Goal: Information Seeking & Learning: Check status

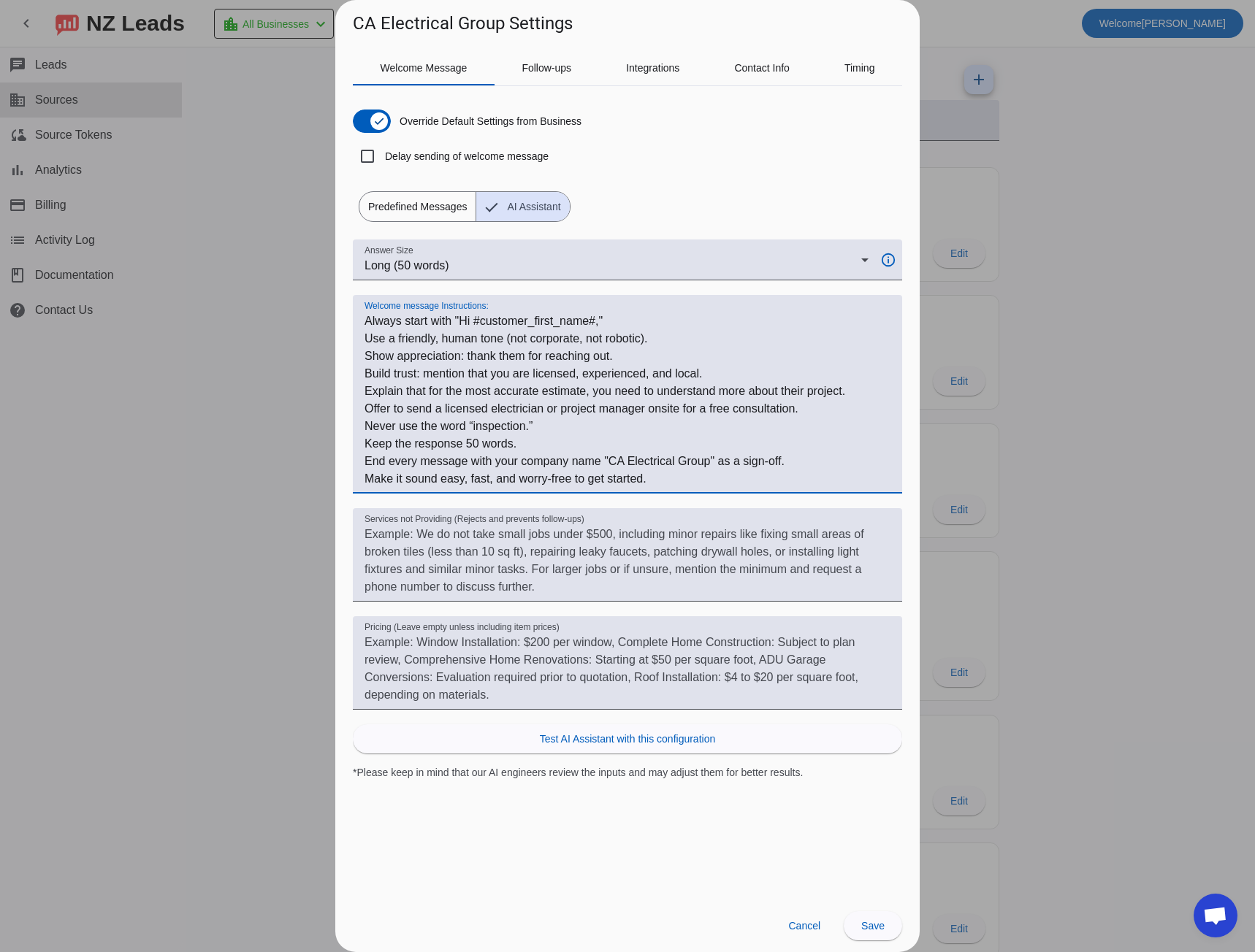
scroll to position [876, 0]
click at [867, 393] on textarea "Welcome message Instructions:" at bounding box center [627, 400] width 526 height 176
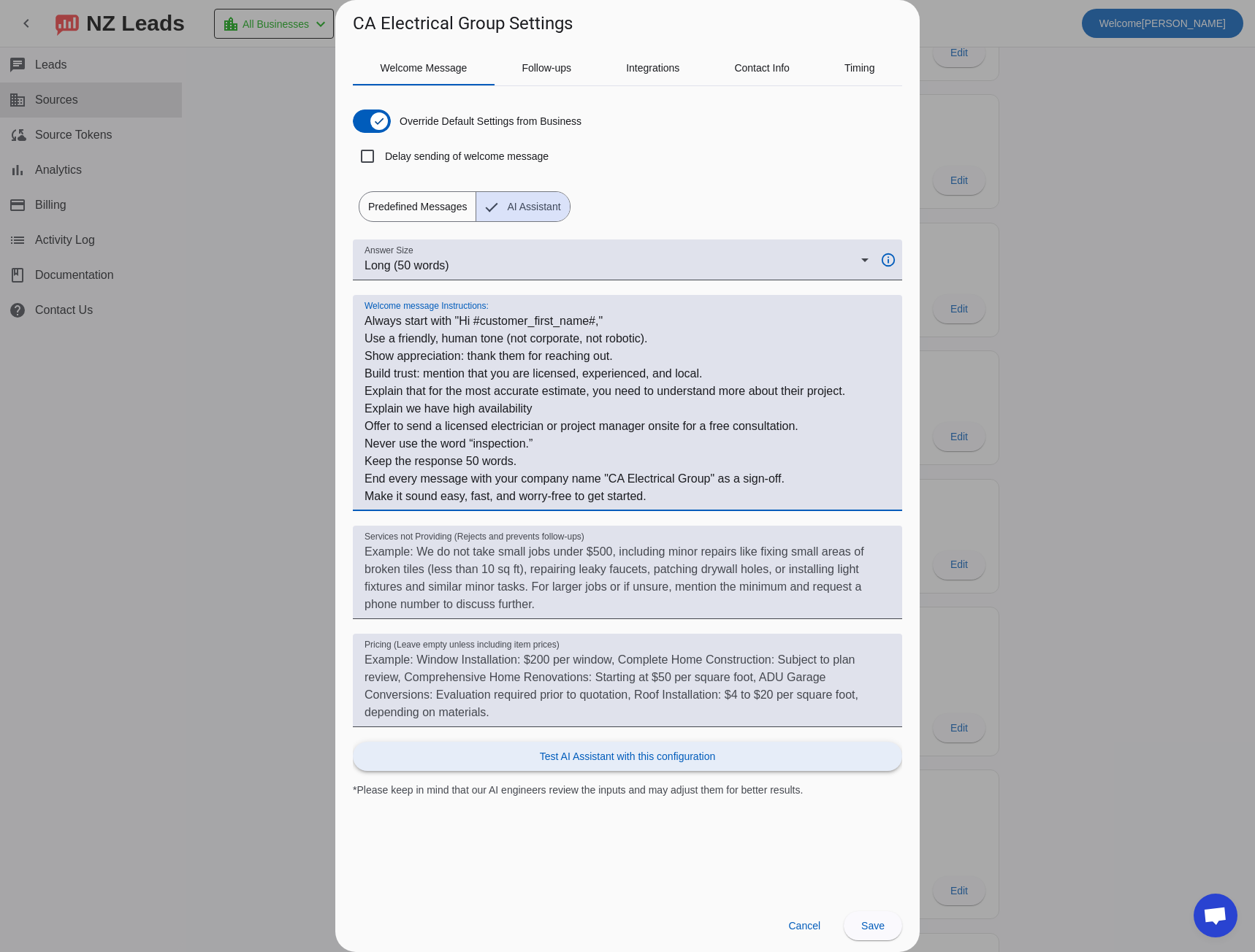
type textarea "Always start with "Hi #customer_first_name#," Use a friendly, human tone (not c…"
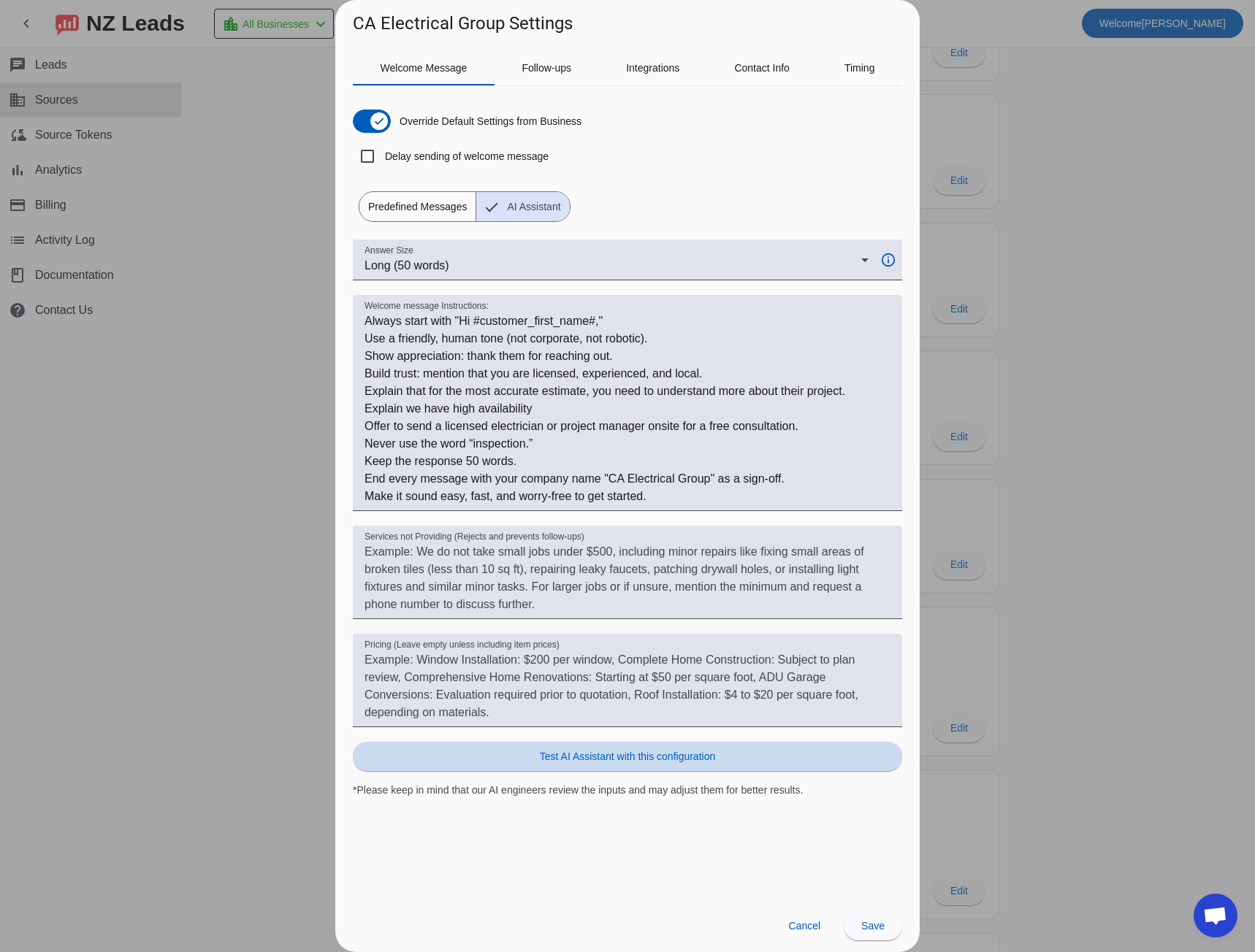
click at [552, 766] on span at bounding box center [628, 756] width 550 height 35
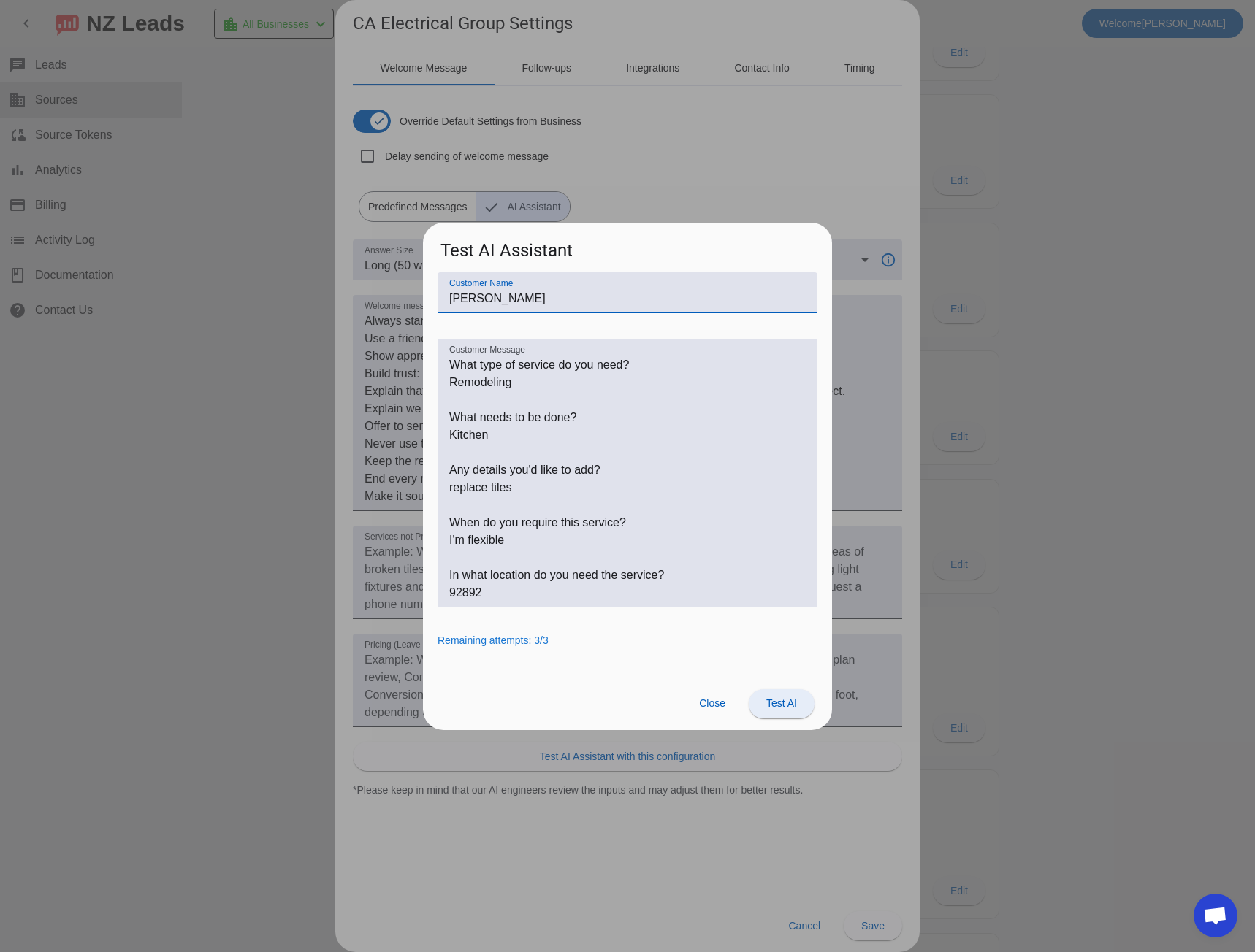
click at [759, 697] on span at bounding box center [782, 704] width 66 height 35
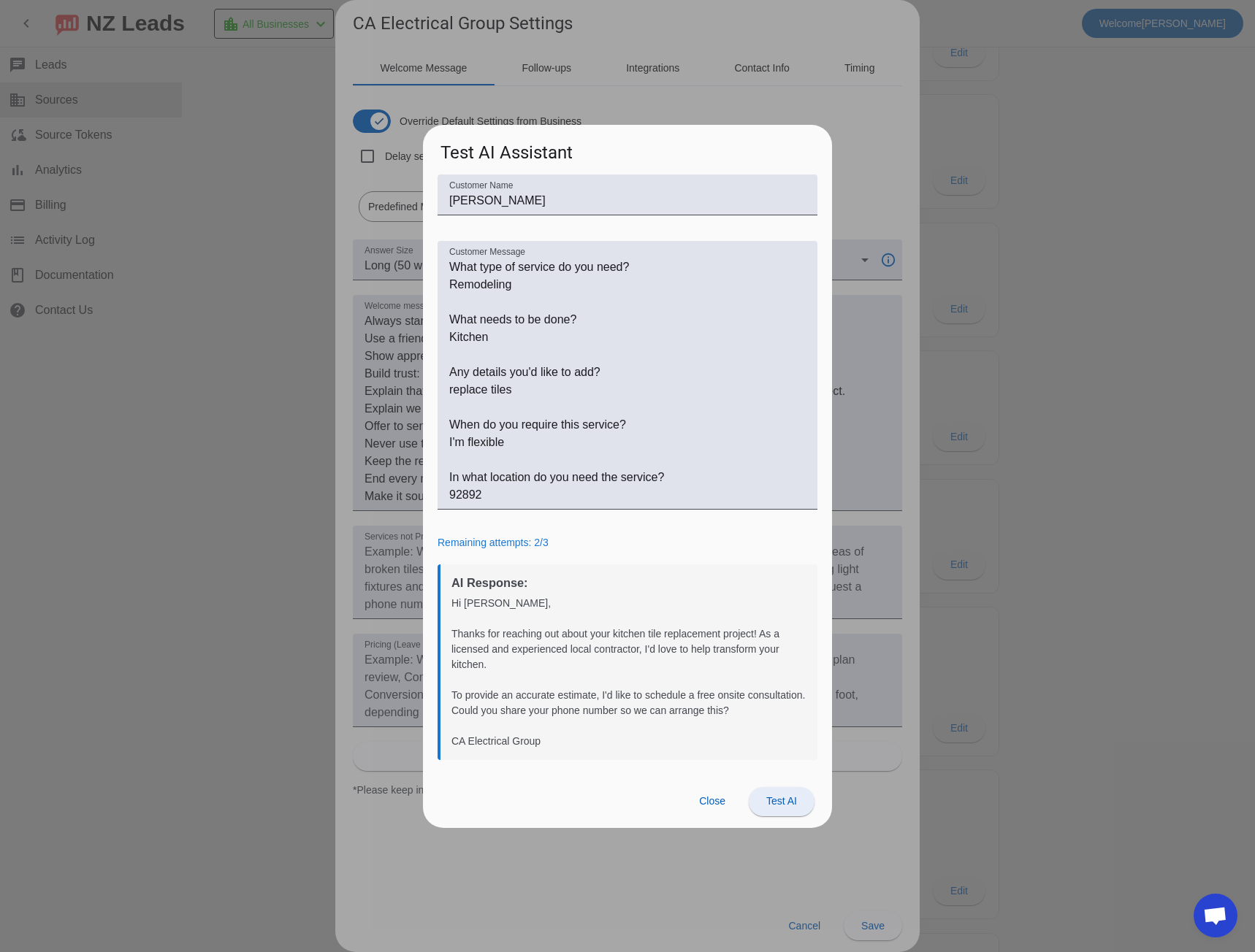
click at [775, 798] on span "Test AI" at bounding box center [781, 801] width 30 height 11
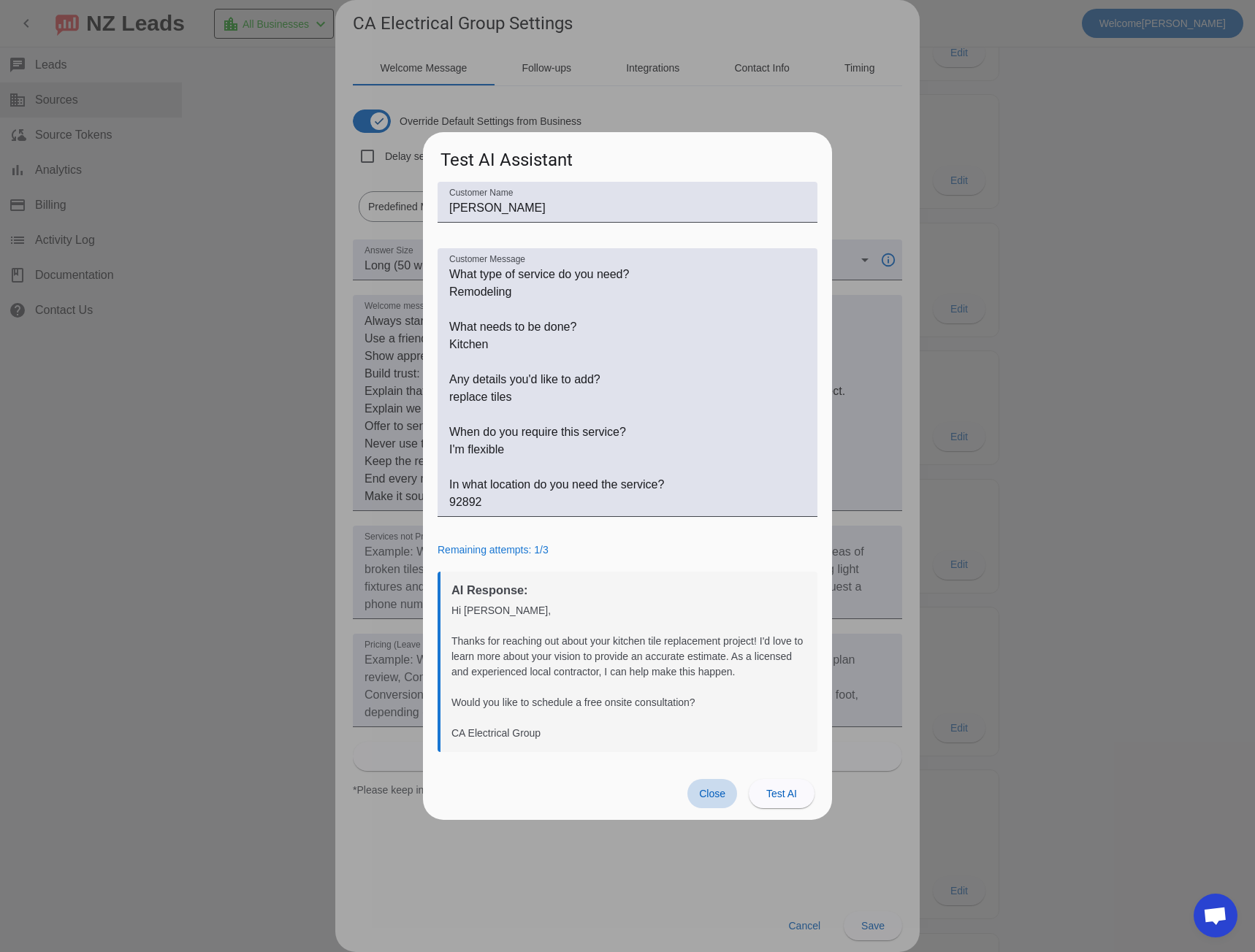
click at [707, 798] on span "Close" at bounding box center [712, 793] width 26 height 11
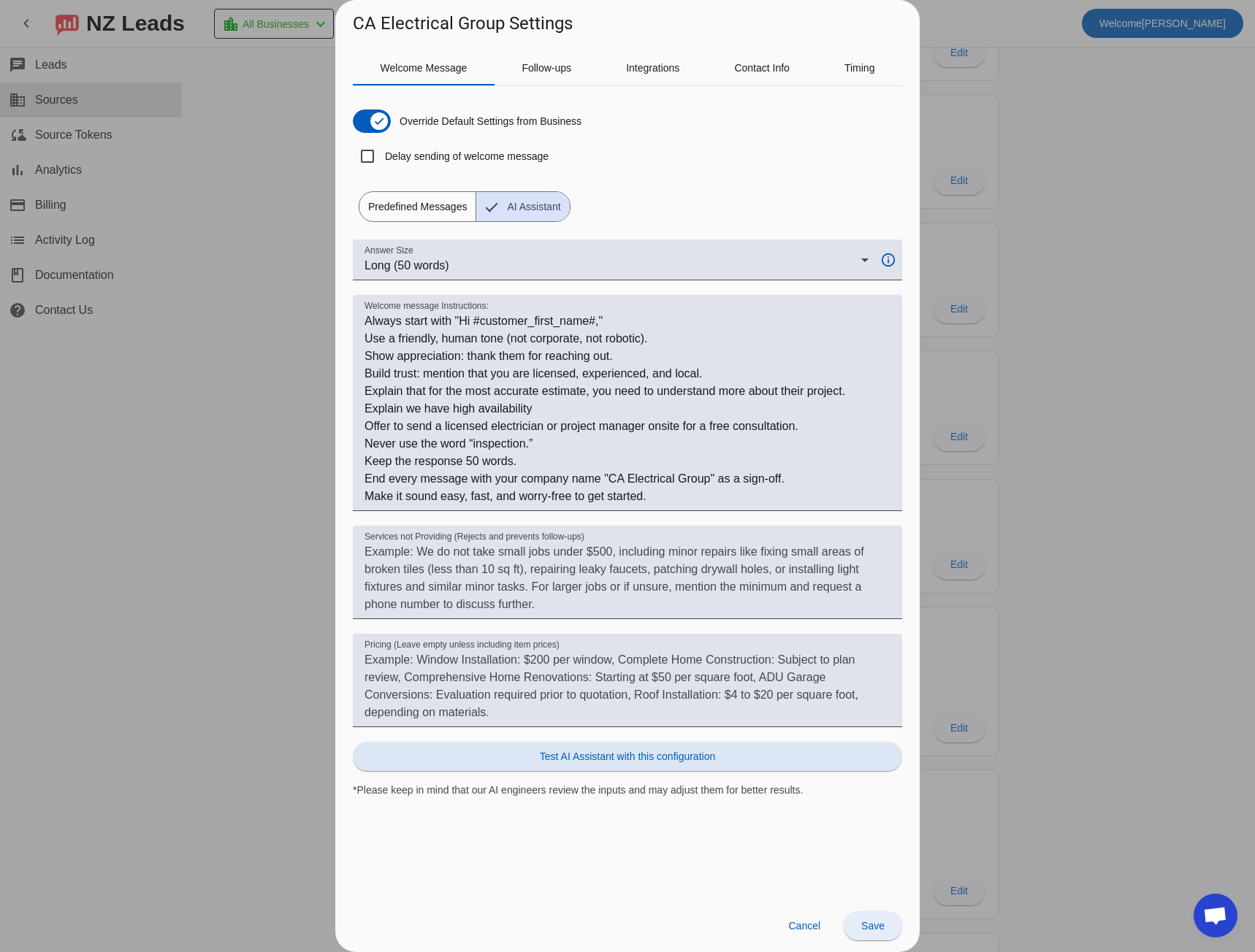
click at [855, 924] on span at bounding box center [873, 926] width 59 height 35
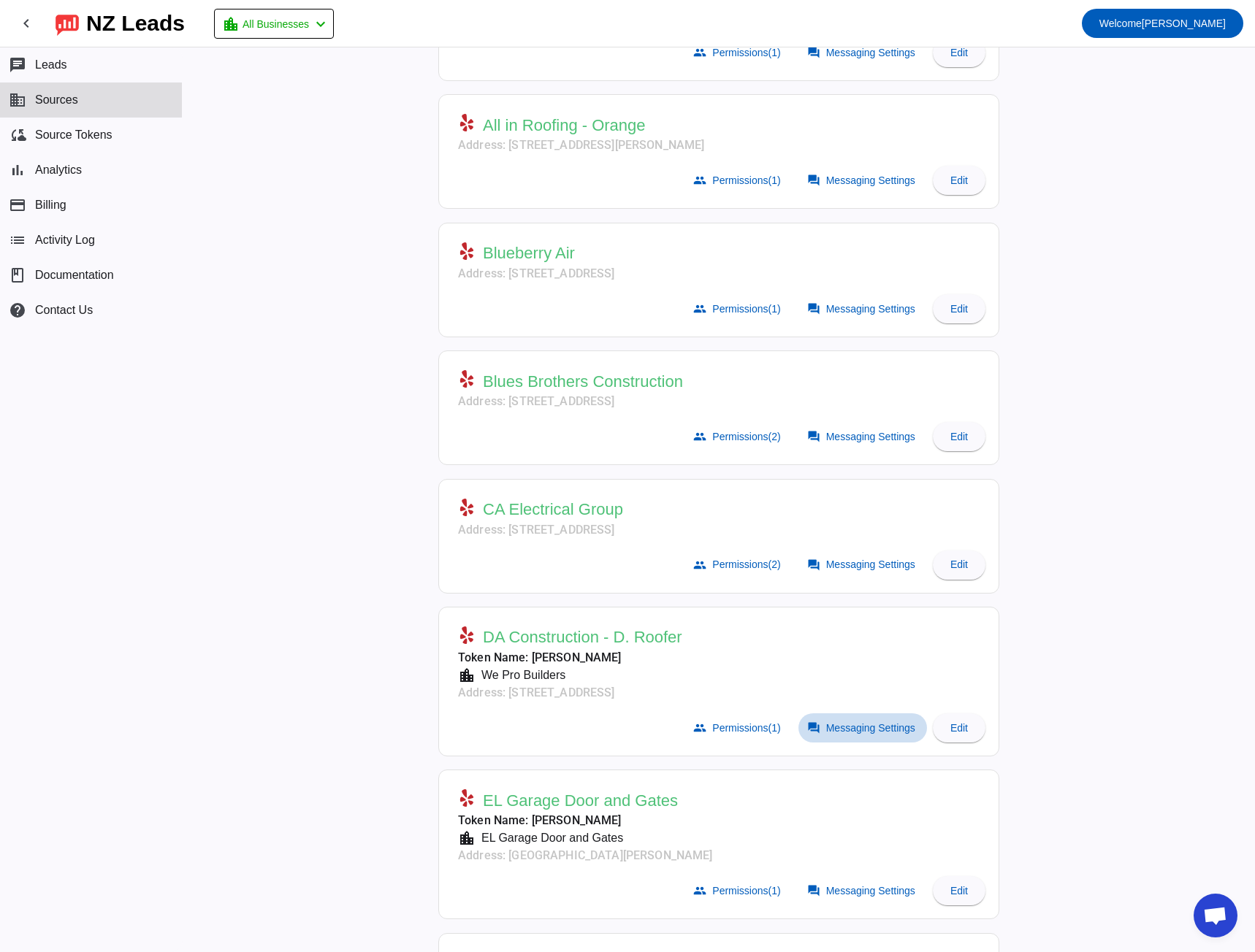
click at [833, 724] on span "Messaging Settings" at bounding box center [871, 728] width 89 height 11
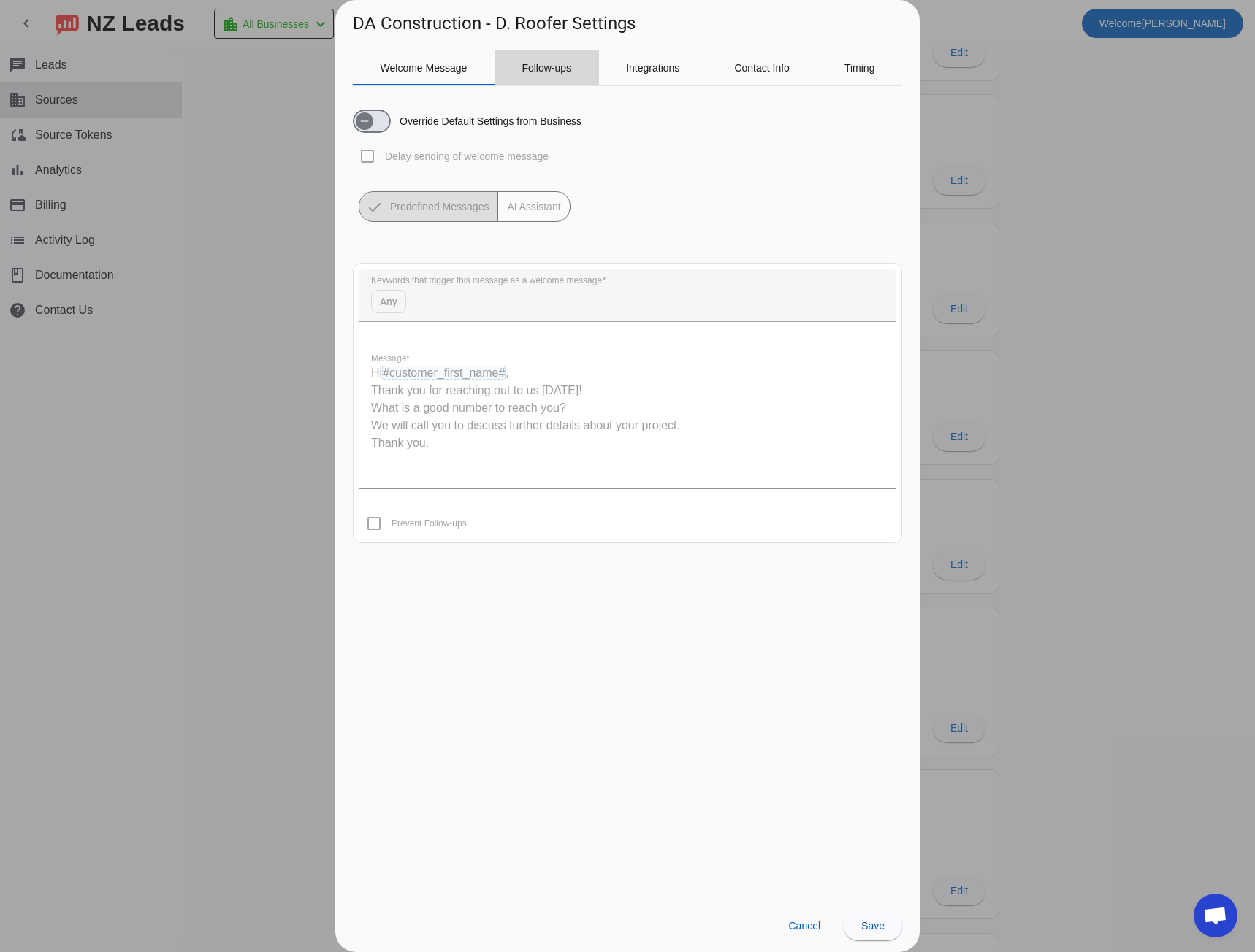
click at [537, 60] on span "Follow-ups" at bounding box center [546, 67] width 50 height 35
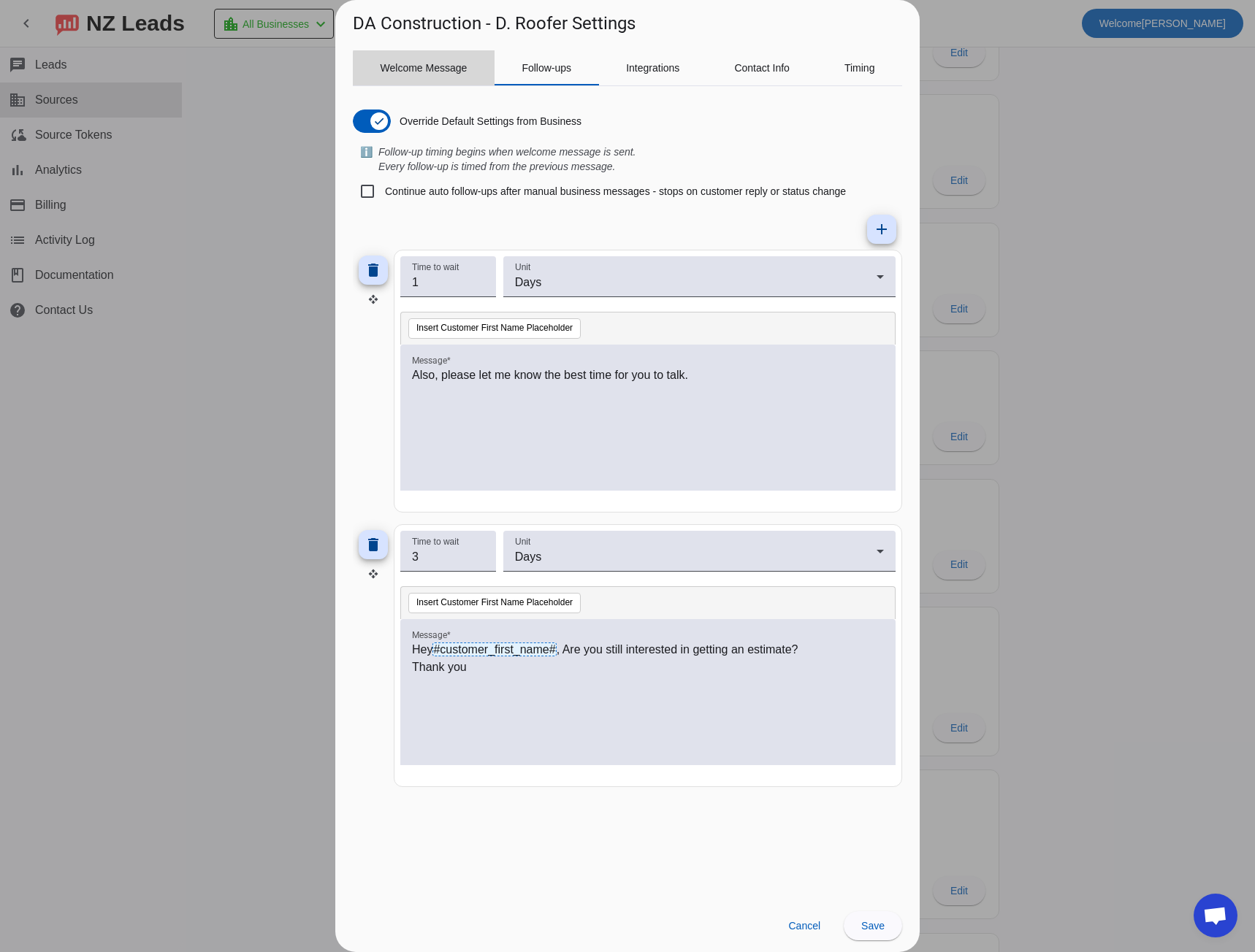
click at [447, 73] on span "Welcome Message" at bounding box center [424, 68] width 87 height 10
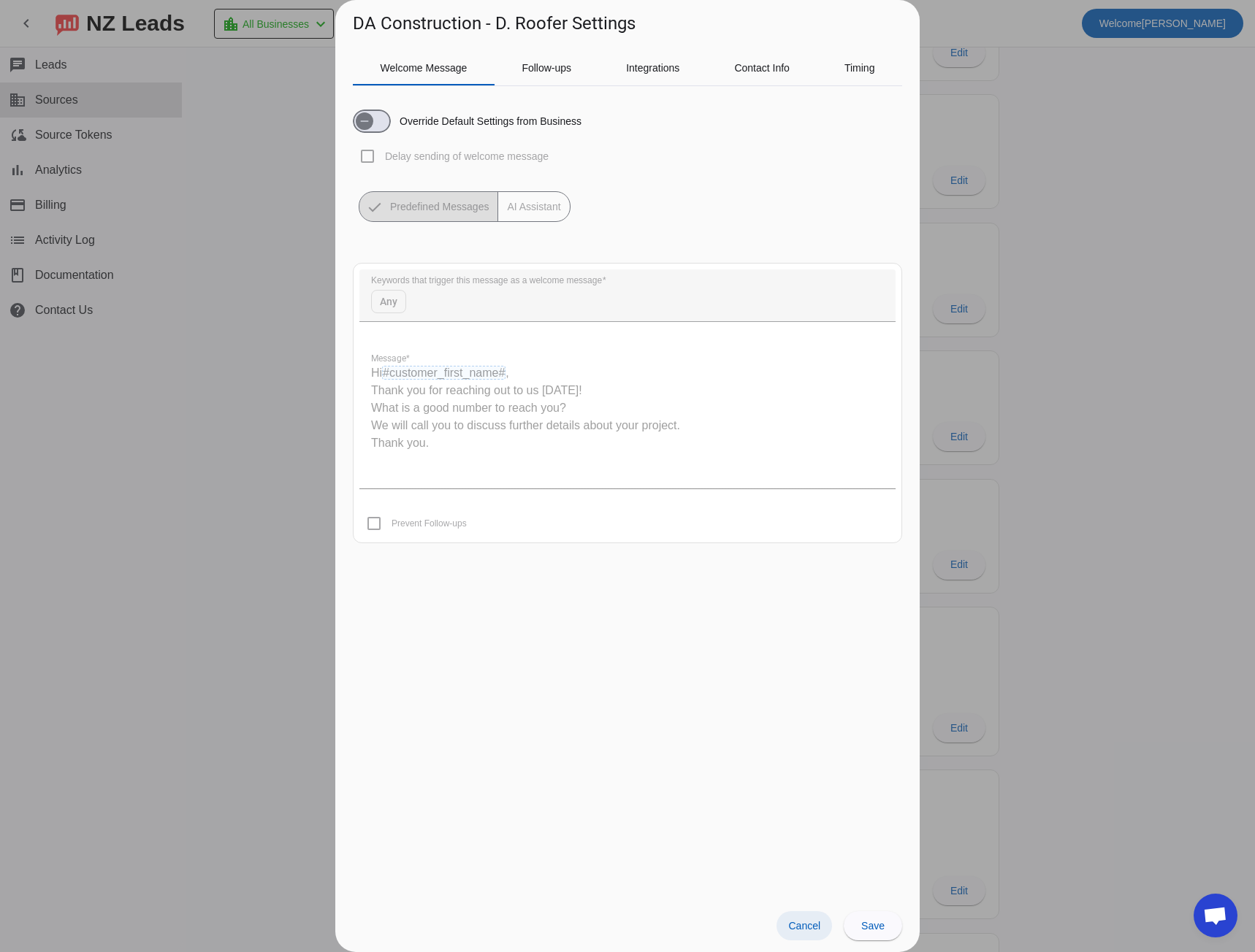
click at [814, 928] on span "Cancel" at bounding box center [804, 926] width 32 height 11
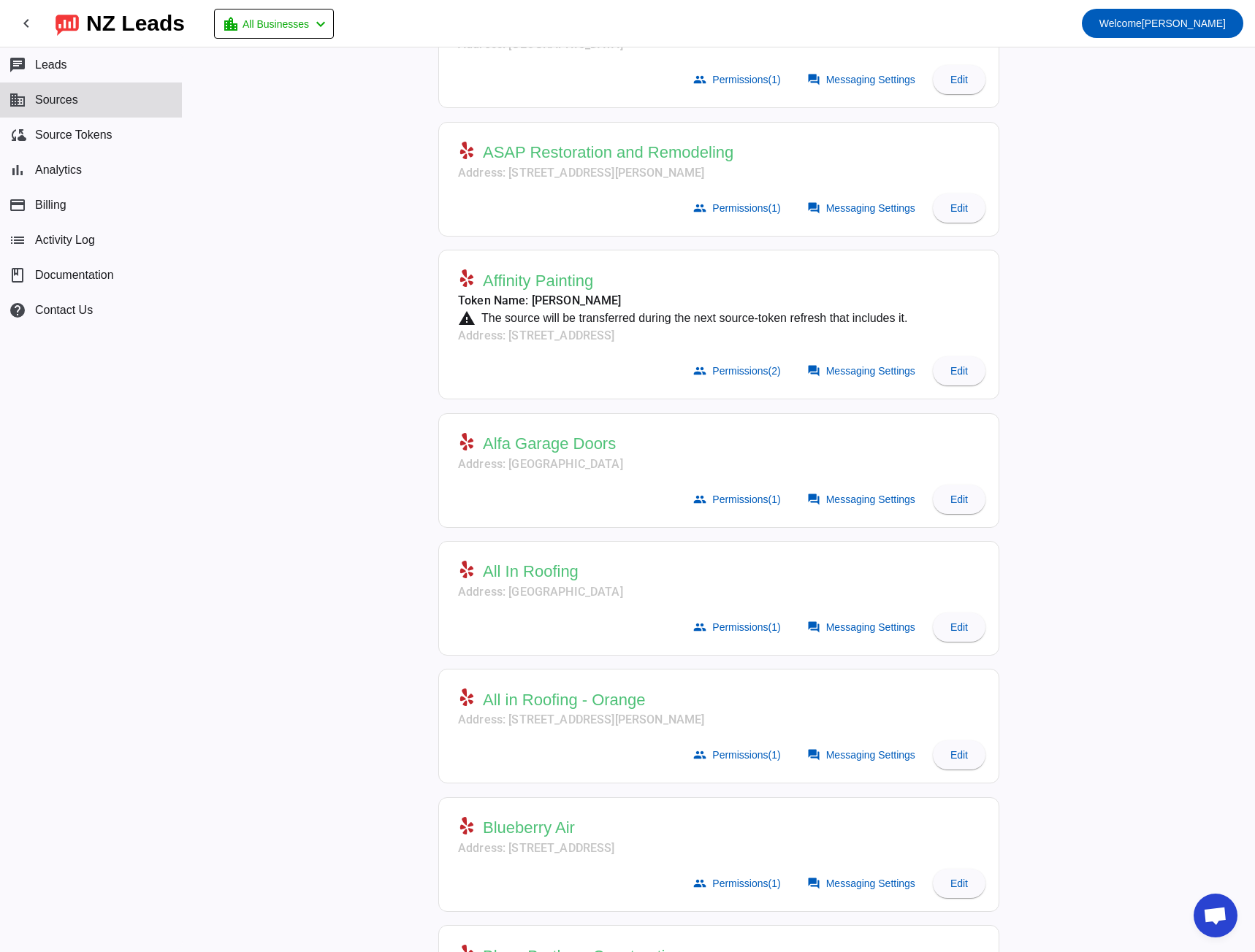
scroll to position [0, 0]
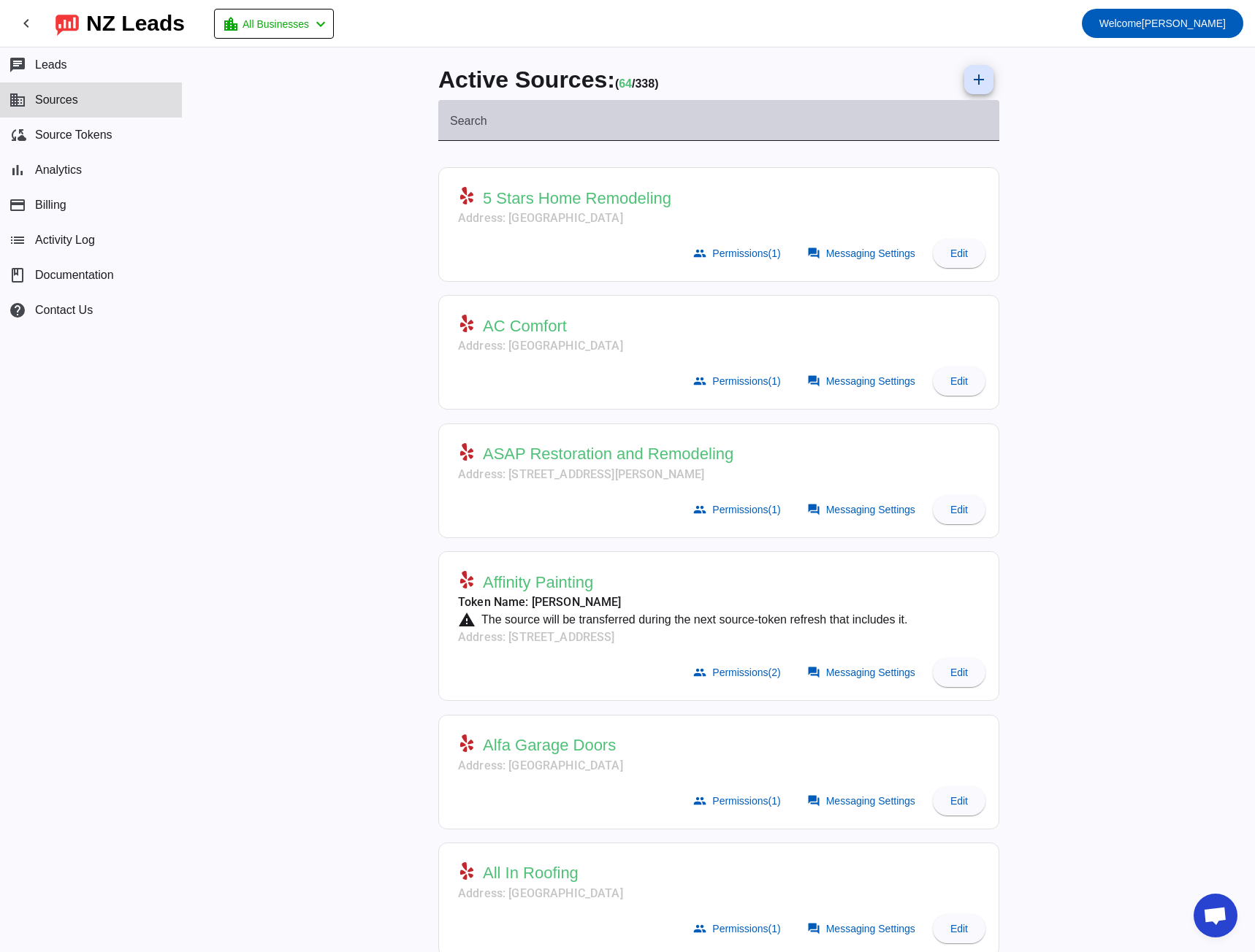
click at [620, 117] on div "Search" at bounding box center [718, 120] width 537 height 41
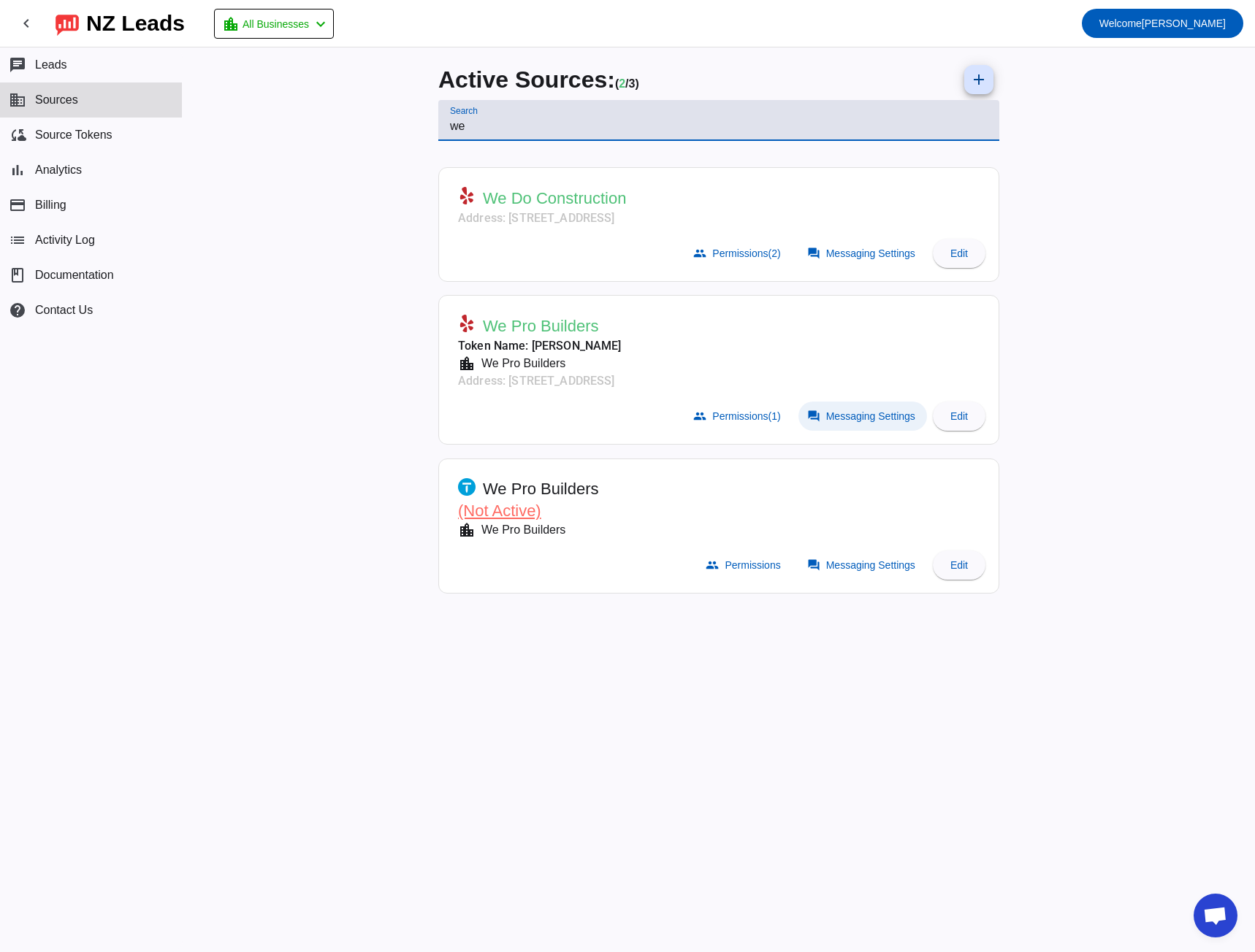
type input "we"
click at [836, 426] on span at bounding box center [862, 416] width 128 height 29
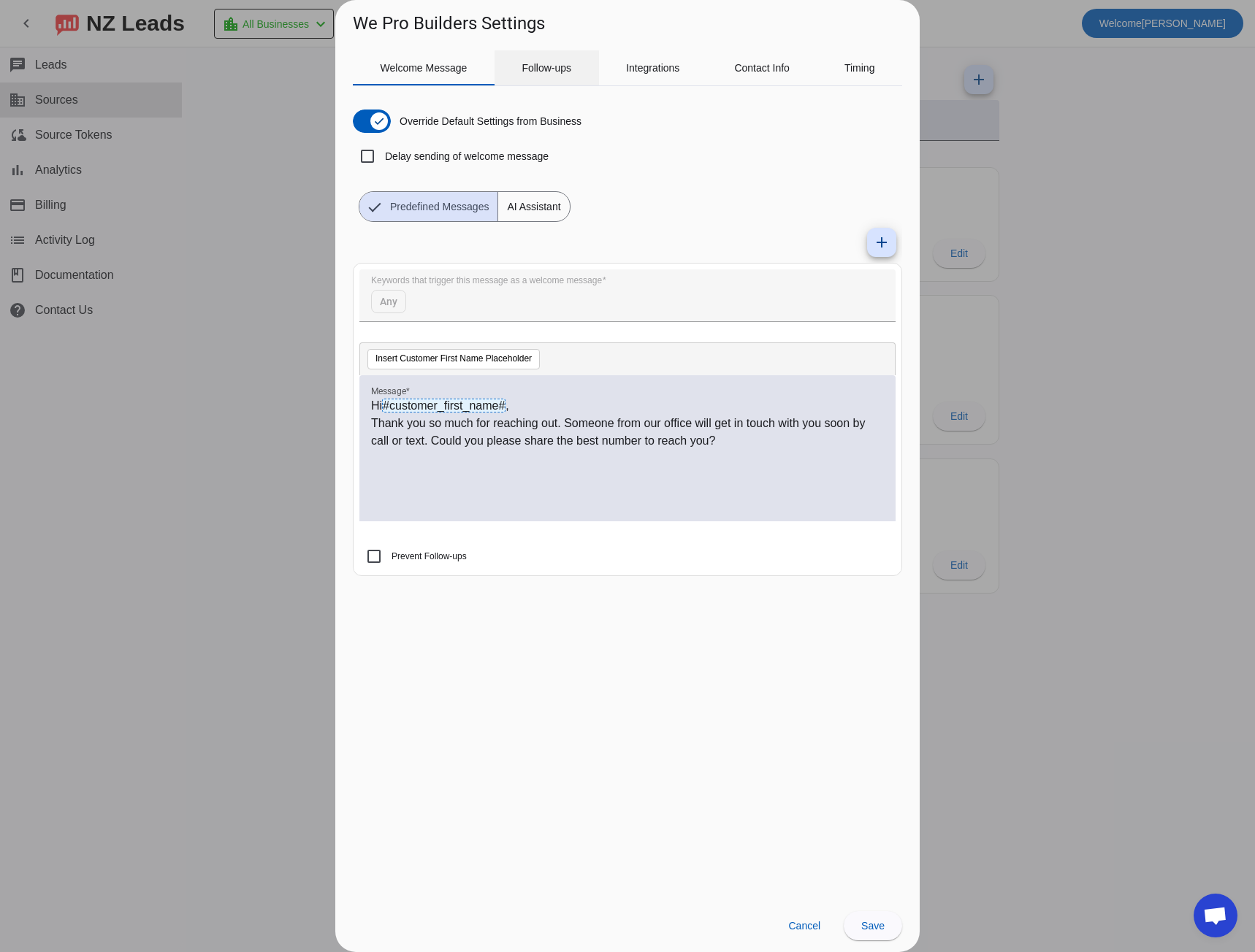
click at [552, 82] on span "Follow-ups" at bounding box center [546, 67] width 50 height 35
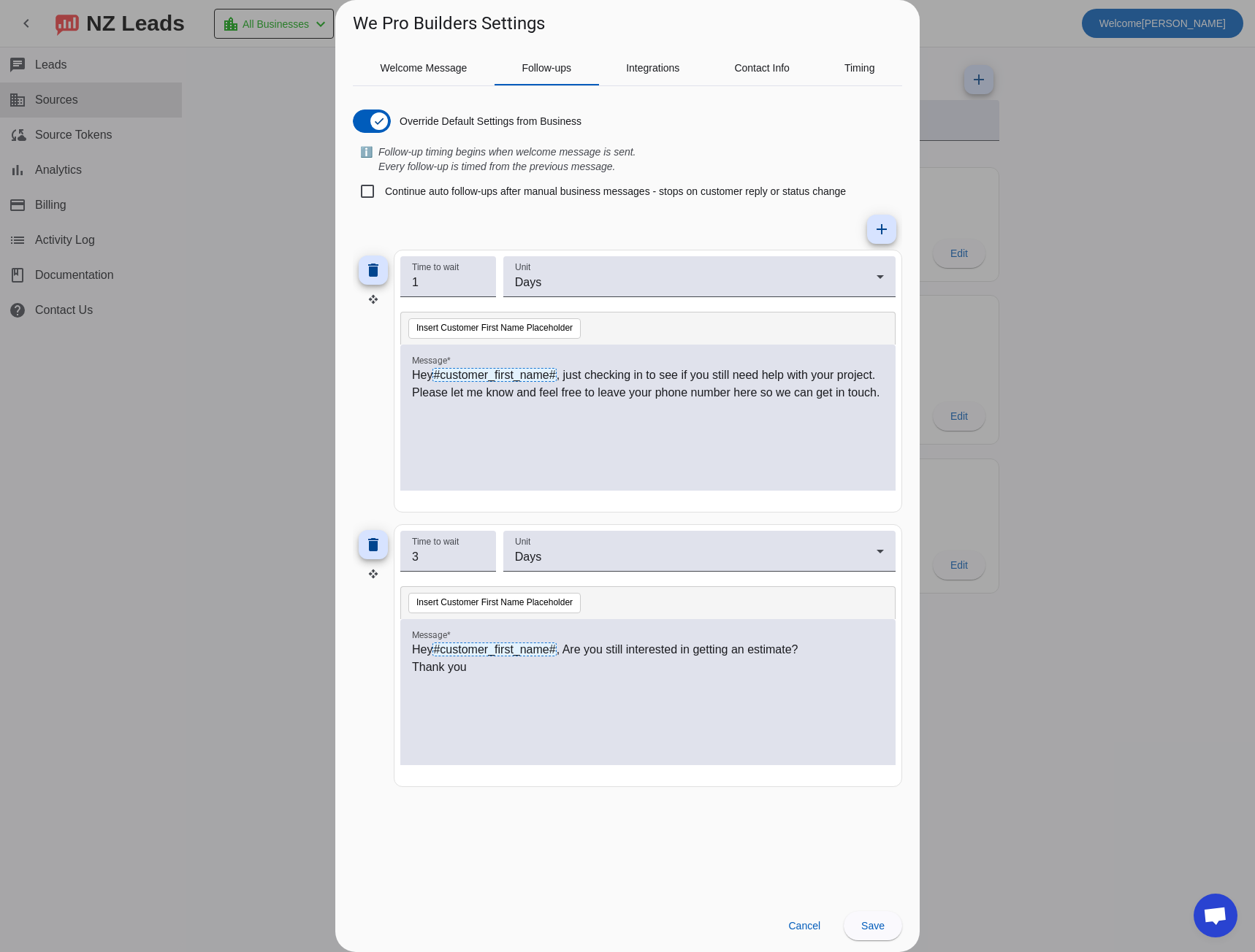
click at [207, 472] on div at bounding box center [627, 476] width 1255 height 952
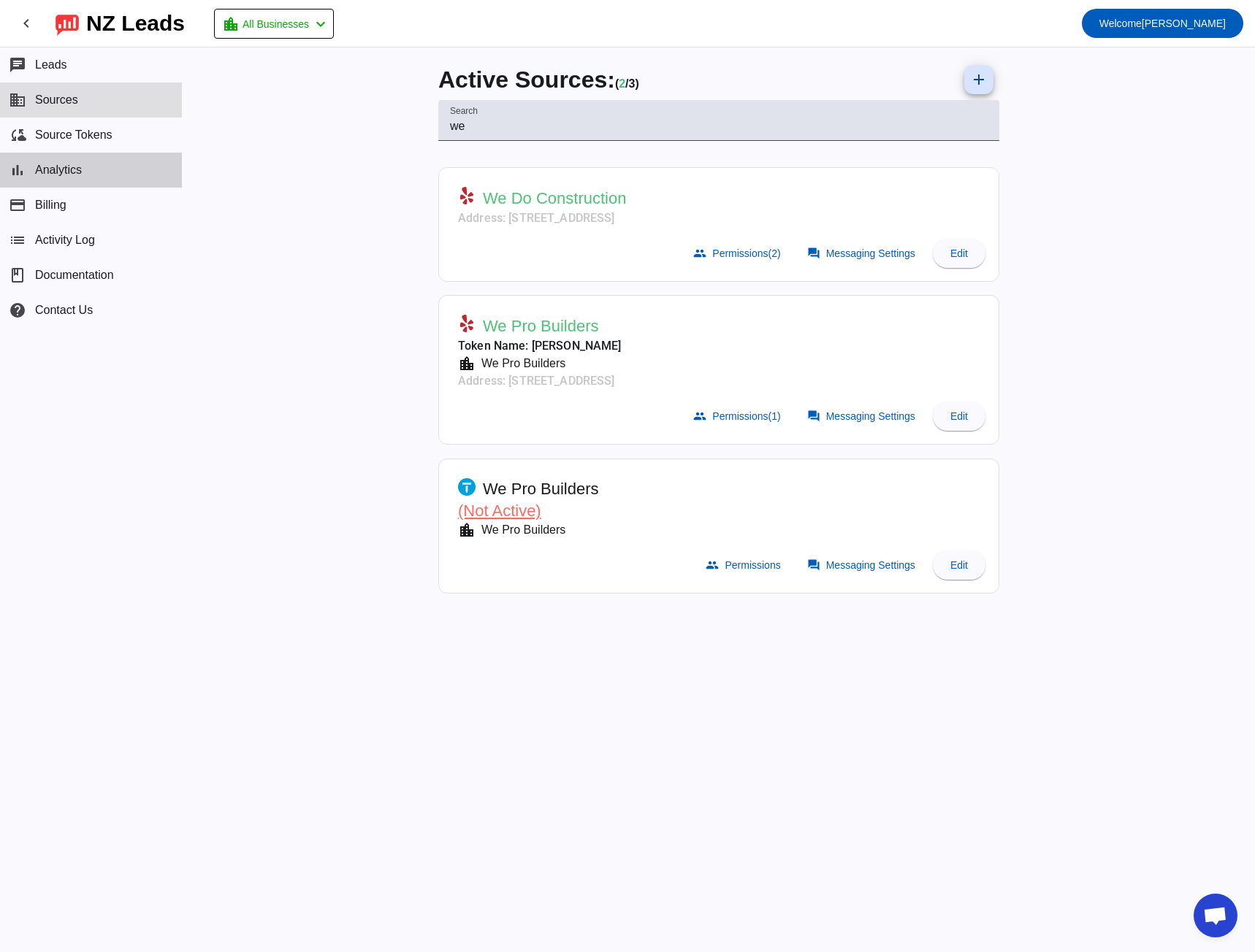
click at [102, 163] on button "bar_chart Analytics" at bounding box center [91, 170] width 182 height 35
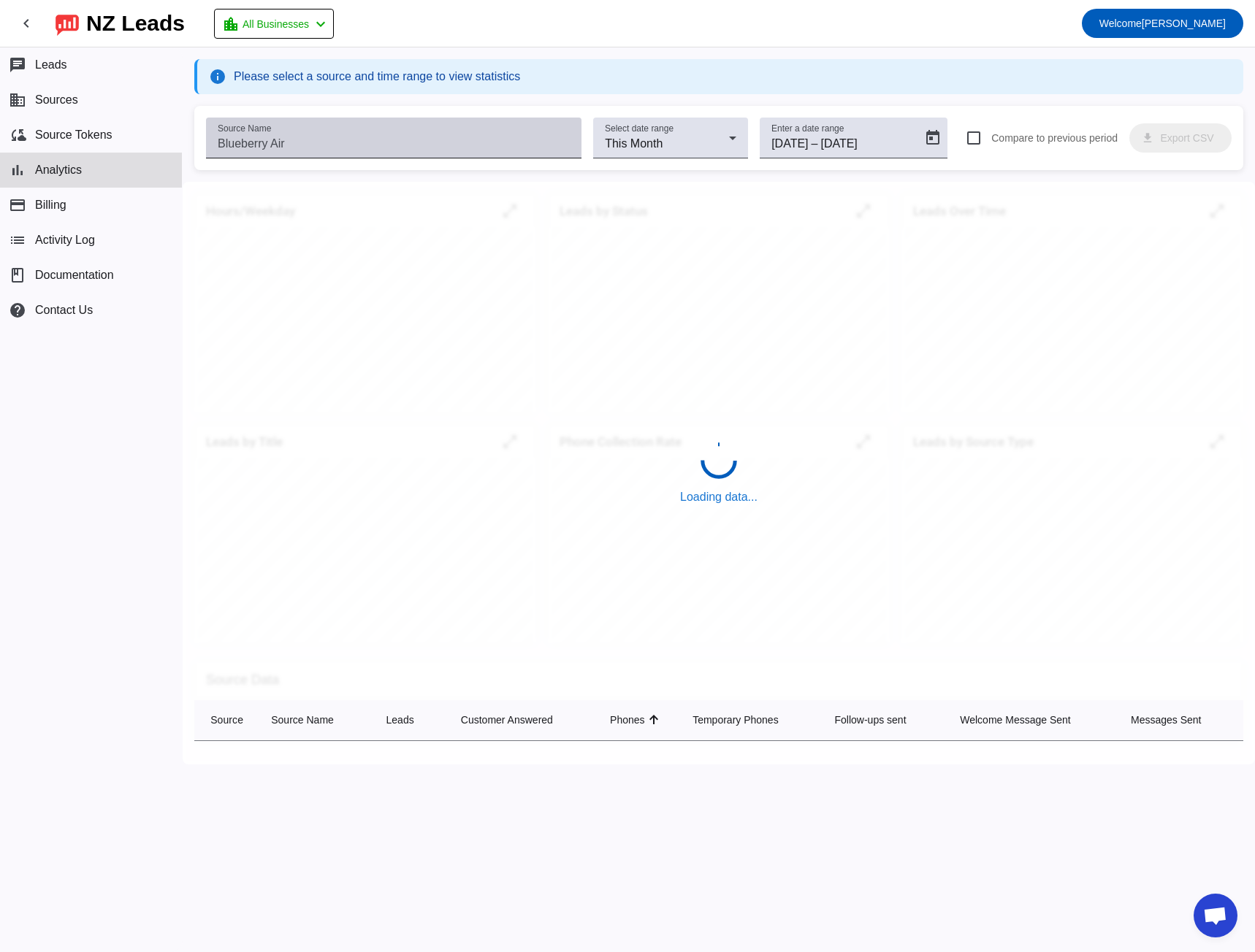
click at [341, 142] on input "Source Name" at bounding box center [393, 144] width 352 height 18
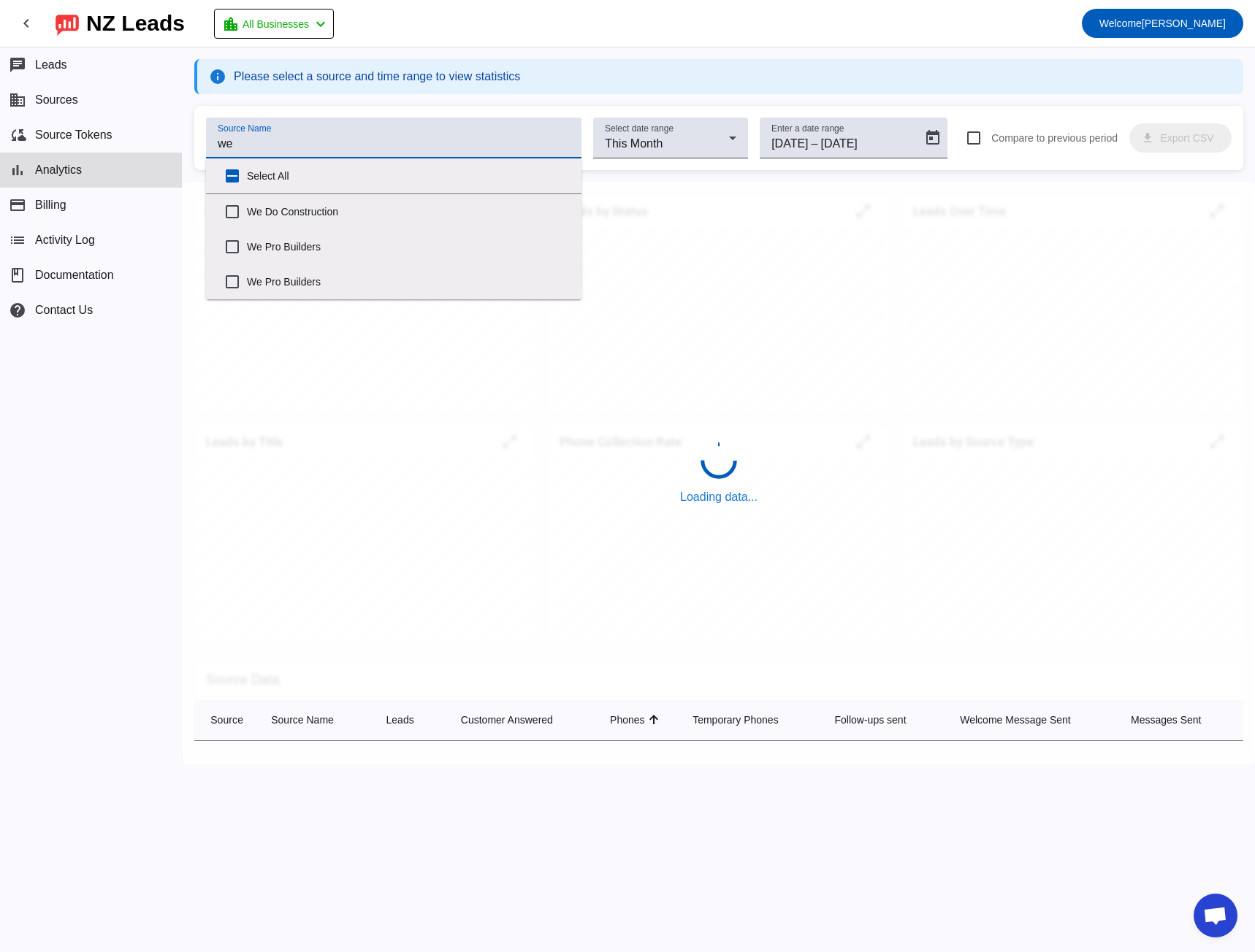
type input "we p"
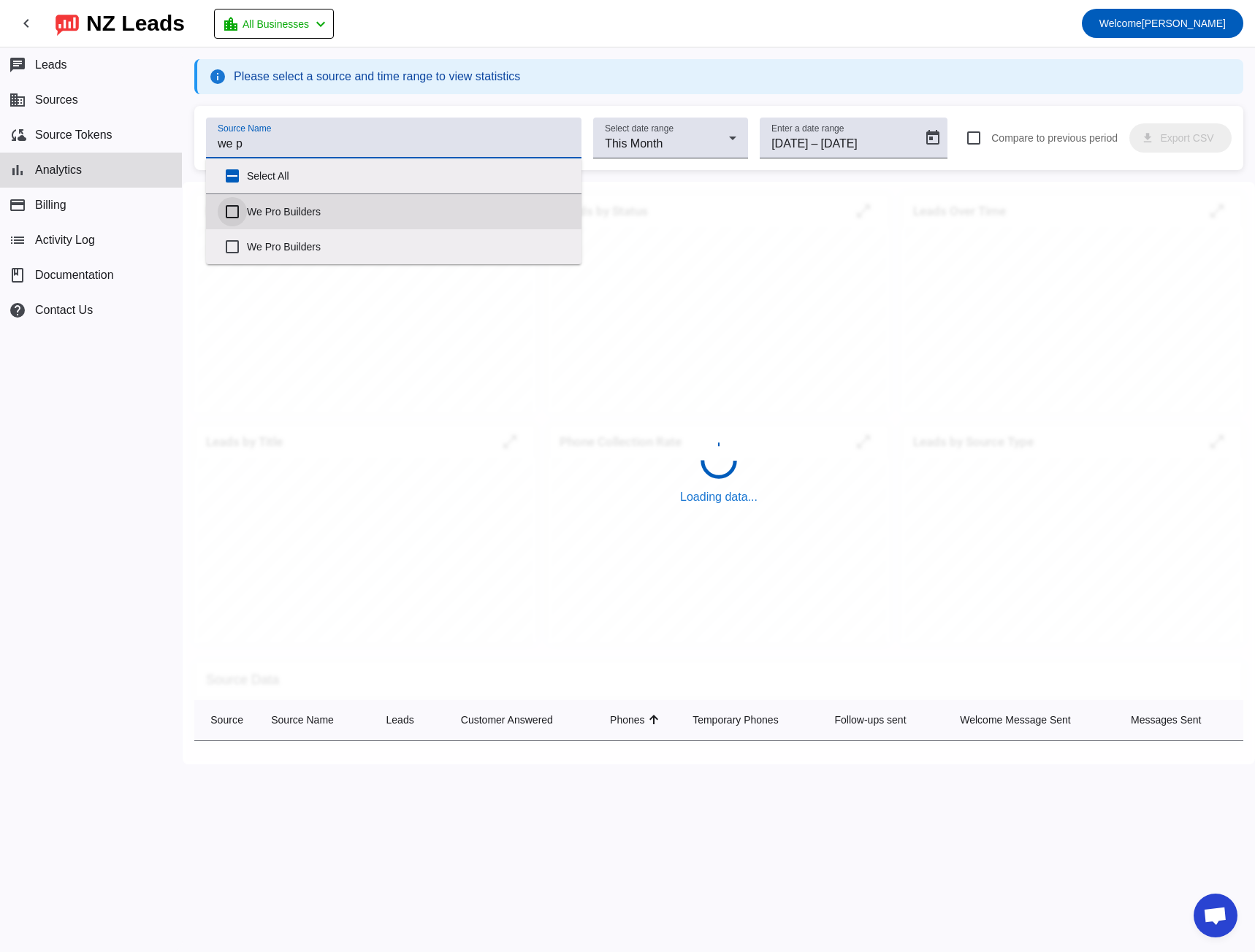
click at [227, 208] on input "We Pro Builders" at bounding box center [231, 212] width 29 height 29
checkbox input "true"
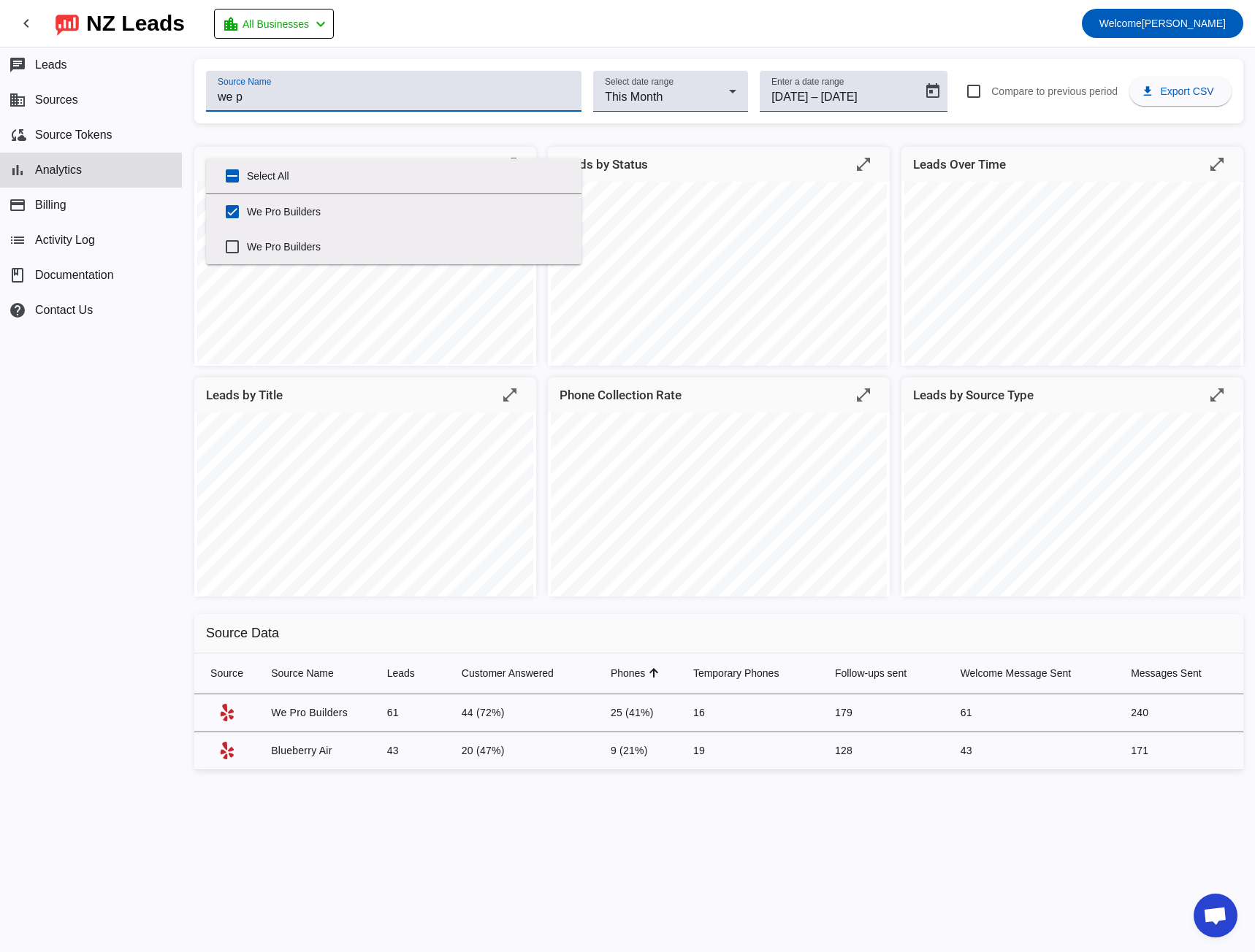
type input "we p"
click at [324, 53] on div "Source Name we p Select date range This Month Enter a date range [DATE] [DATE] …" at bounding box center [718, 500] width 1072 height 905
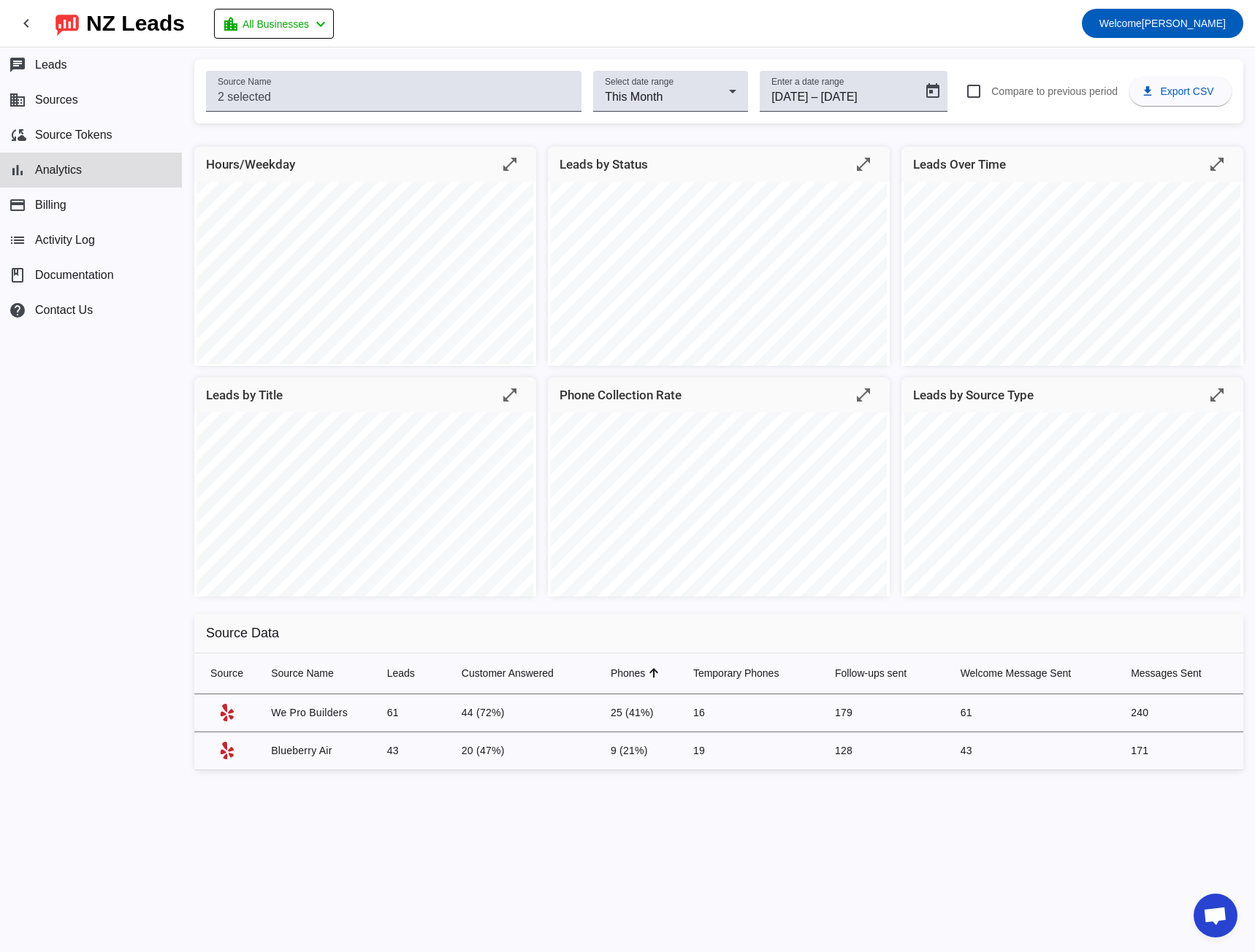
click at [324, 53] on div "Source Name Select date range This Month Enter a date range [DATE] [DATE] – [DA…" at bounding box center [718, 500] width 1072 height 905
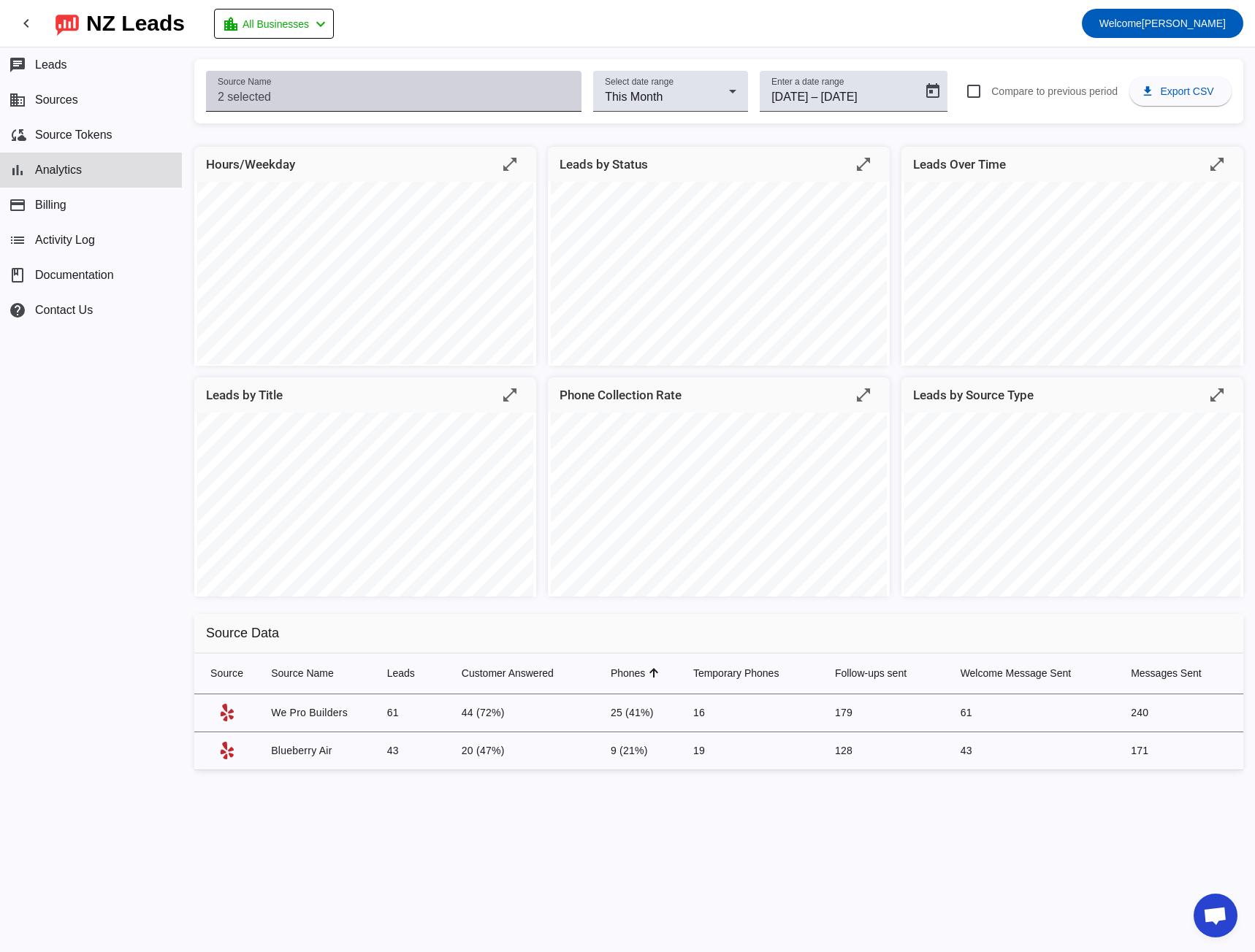
click at [308, 82] on div "Source Name" at bounding box center [393, 91] width 352 height 41
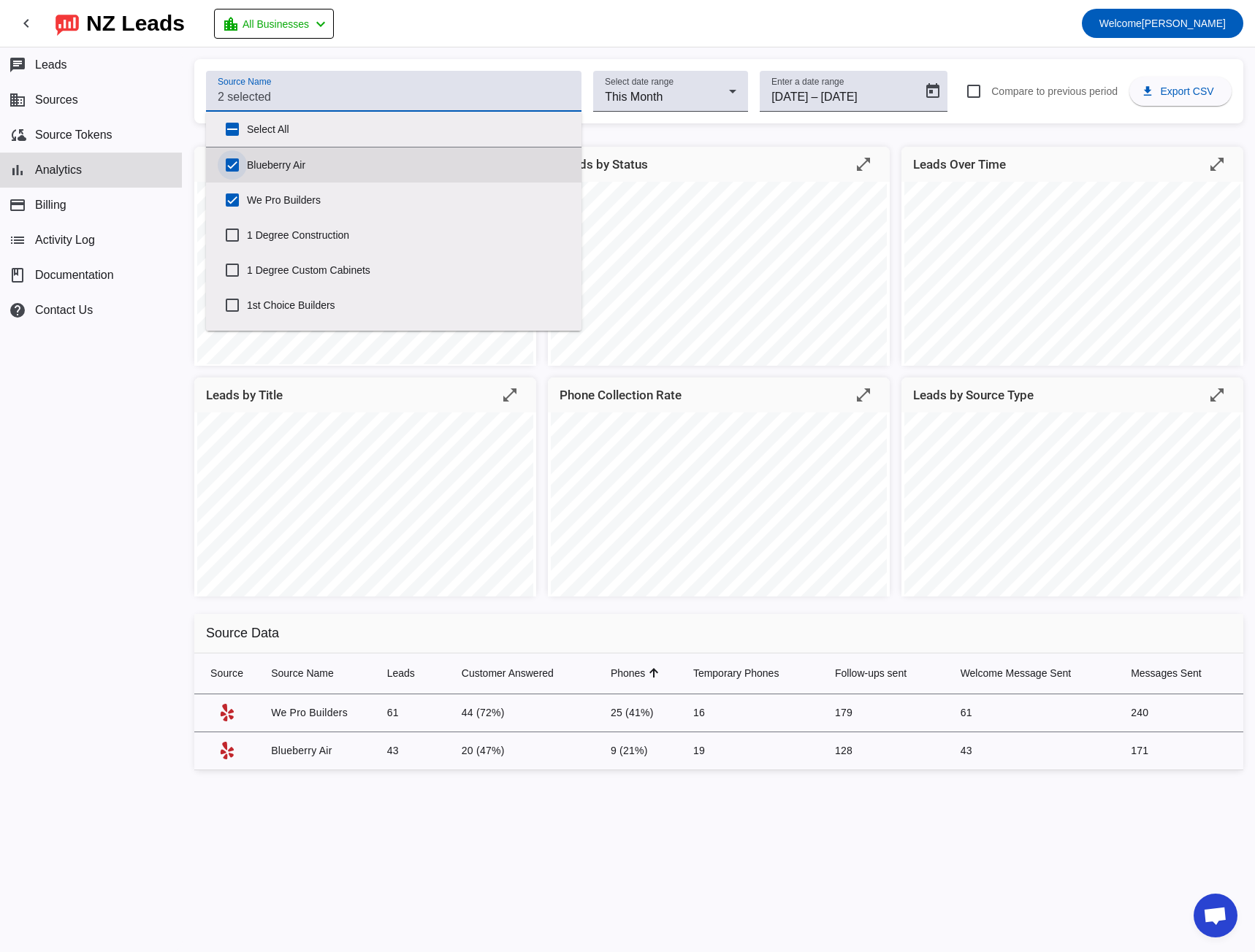
click at [230, 161] on input "Blueberry Air" at bounding box center [231, 164] width 29 height 29
checkbox input "false"
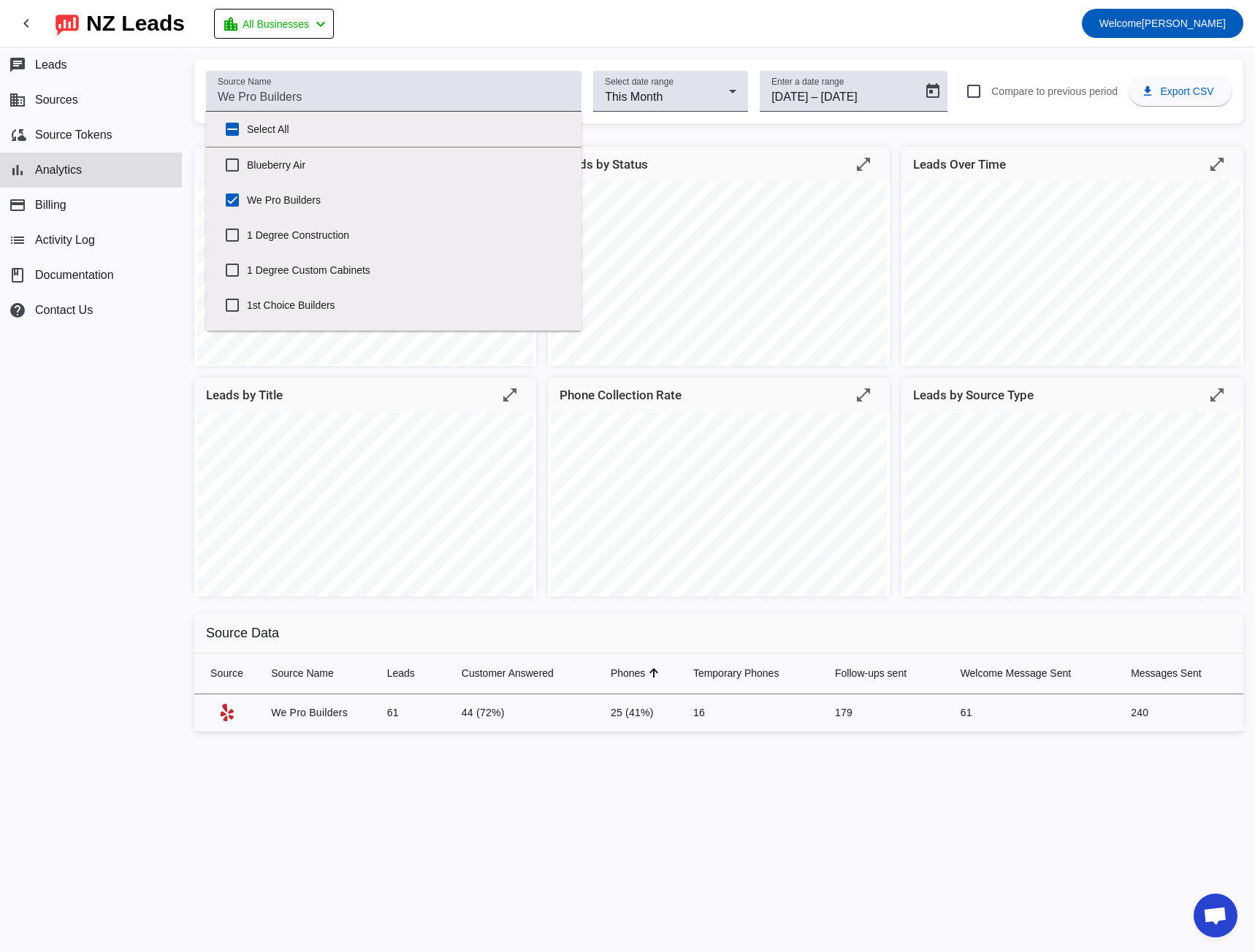
click at [166, 371] on div "chat Leads business Sources cloud_sync Source Tokens bar_chart Analytics paymen…" at bounding box center [91, 500] width 182 height 905
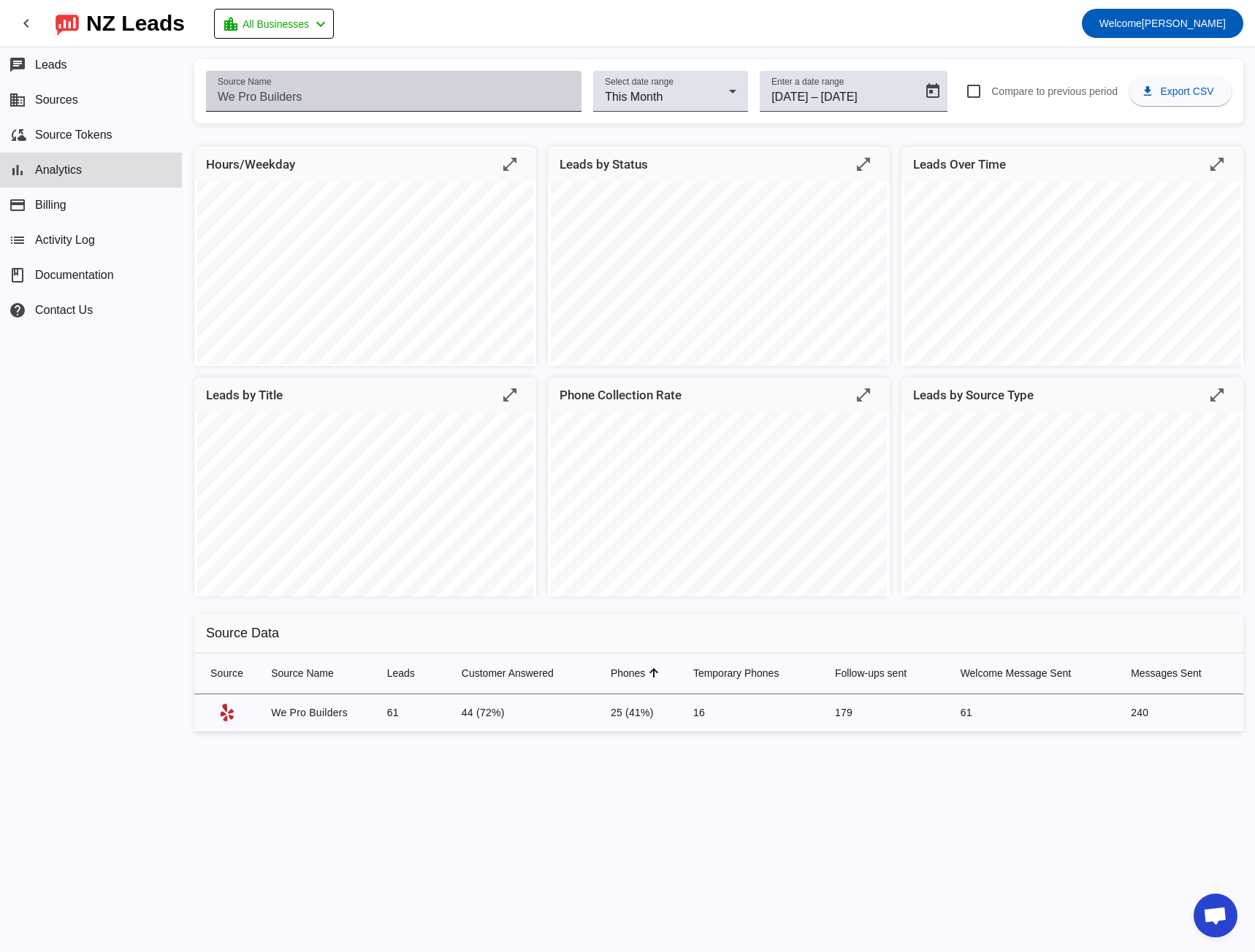
click at [303, 98] on input "Source Name" at bounding box center [393, 97] width 352 height 18
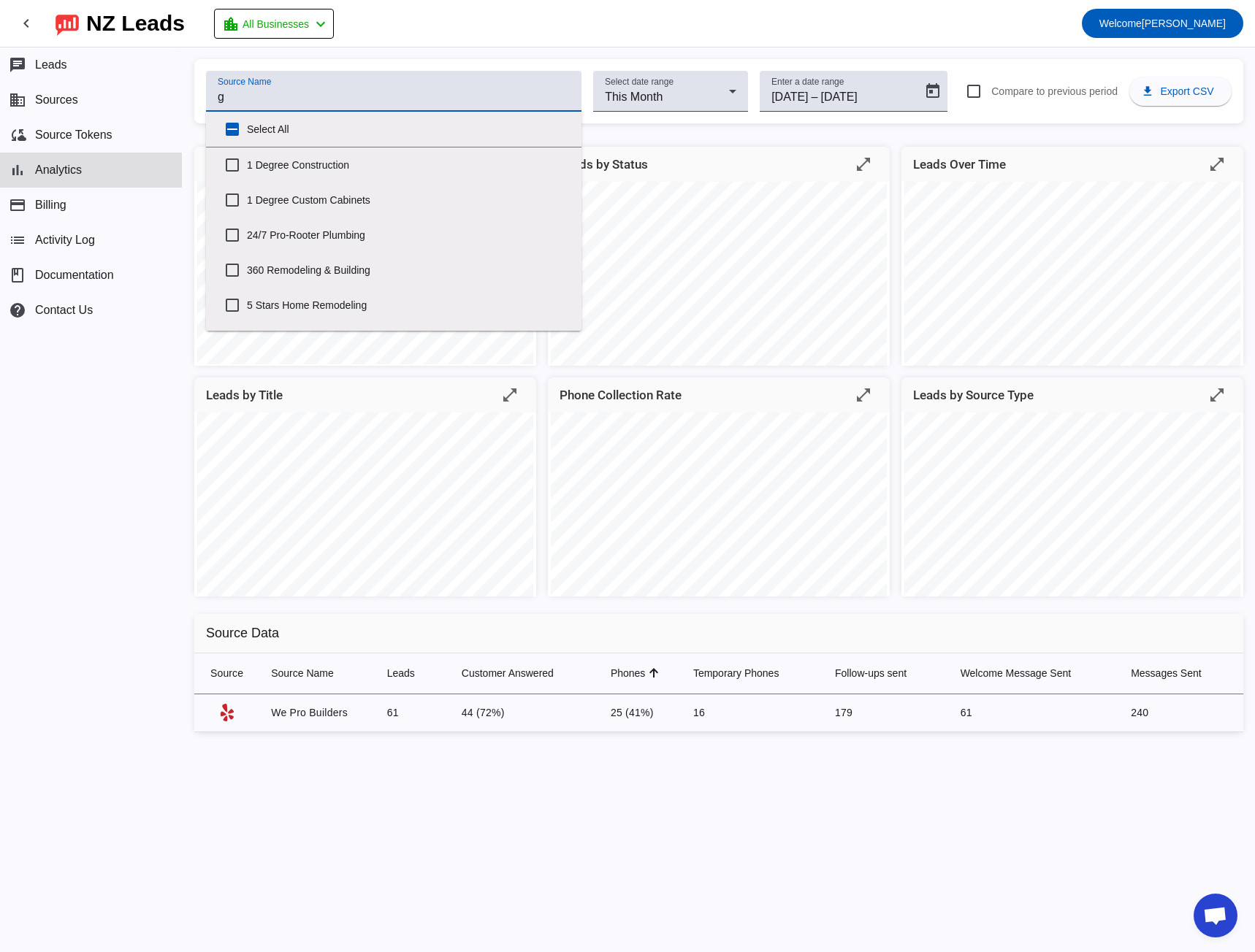
type input "g&"
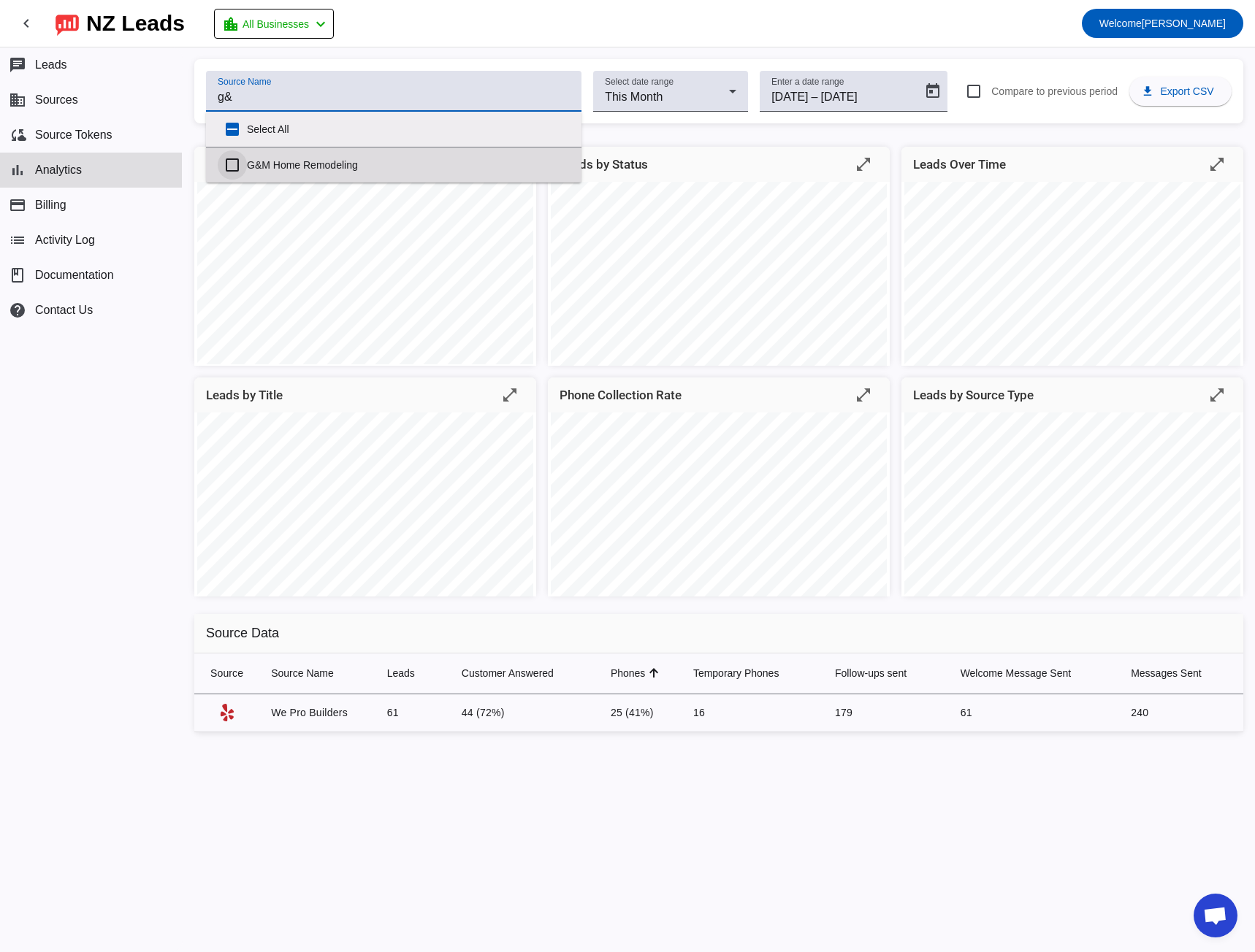
click at [233, 166] on input "G&M Home Remodeling" at bounding box center [231, 164] width 29 height 29
checkbox input "true"
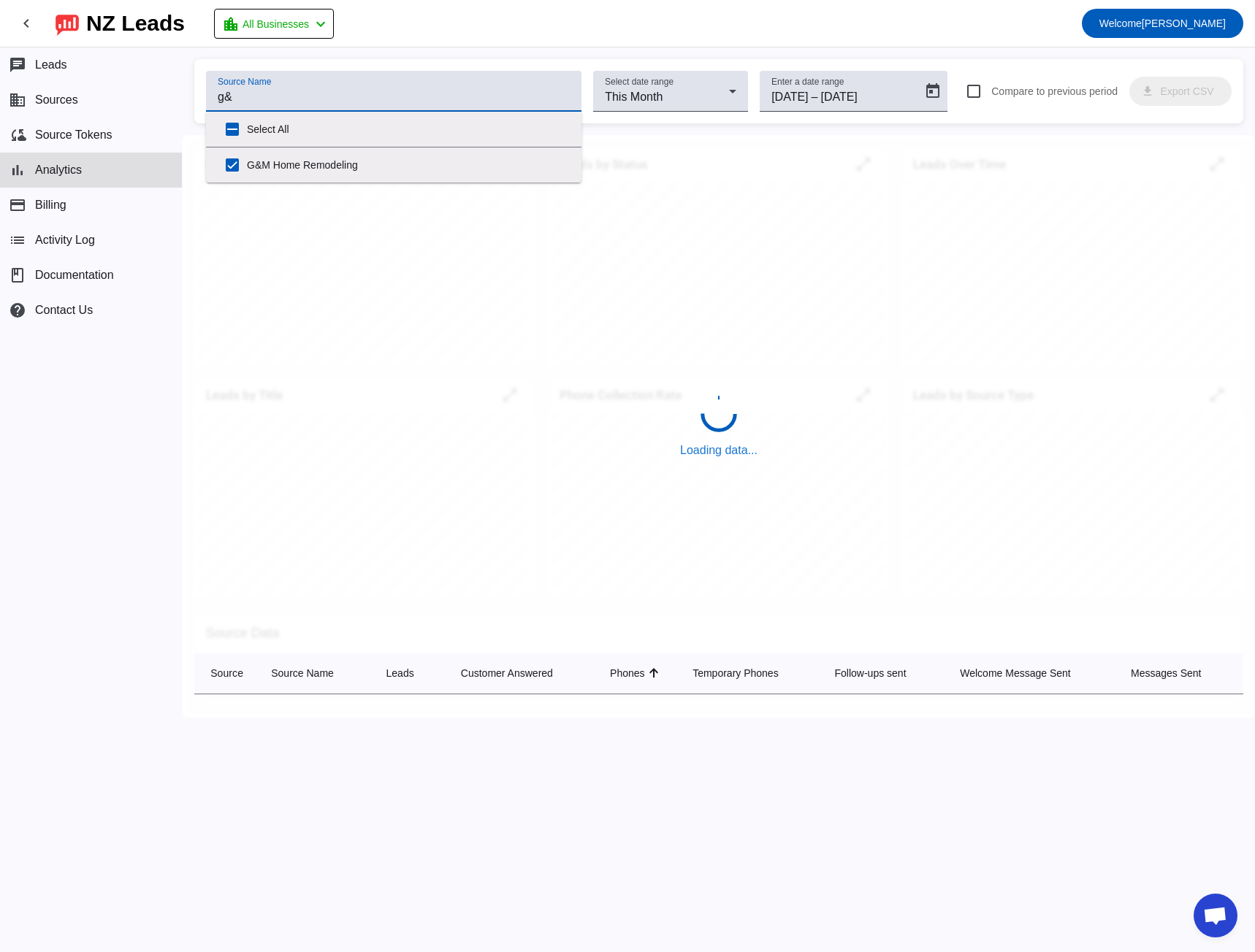
type input "g&"
click at [385, 60] on div "Source Name g& Select date range This Month Enter a date range [DATE] [DATE] – …" at bounding box center [719, 92] width 1049 height 64
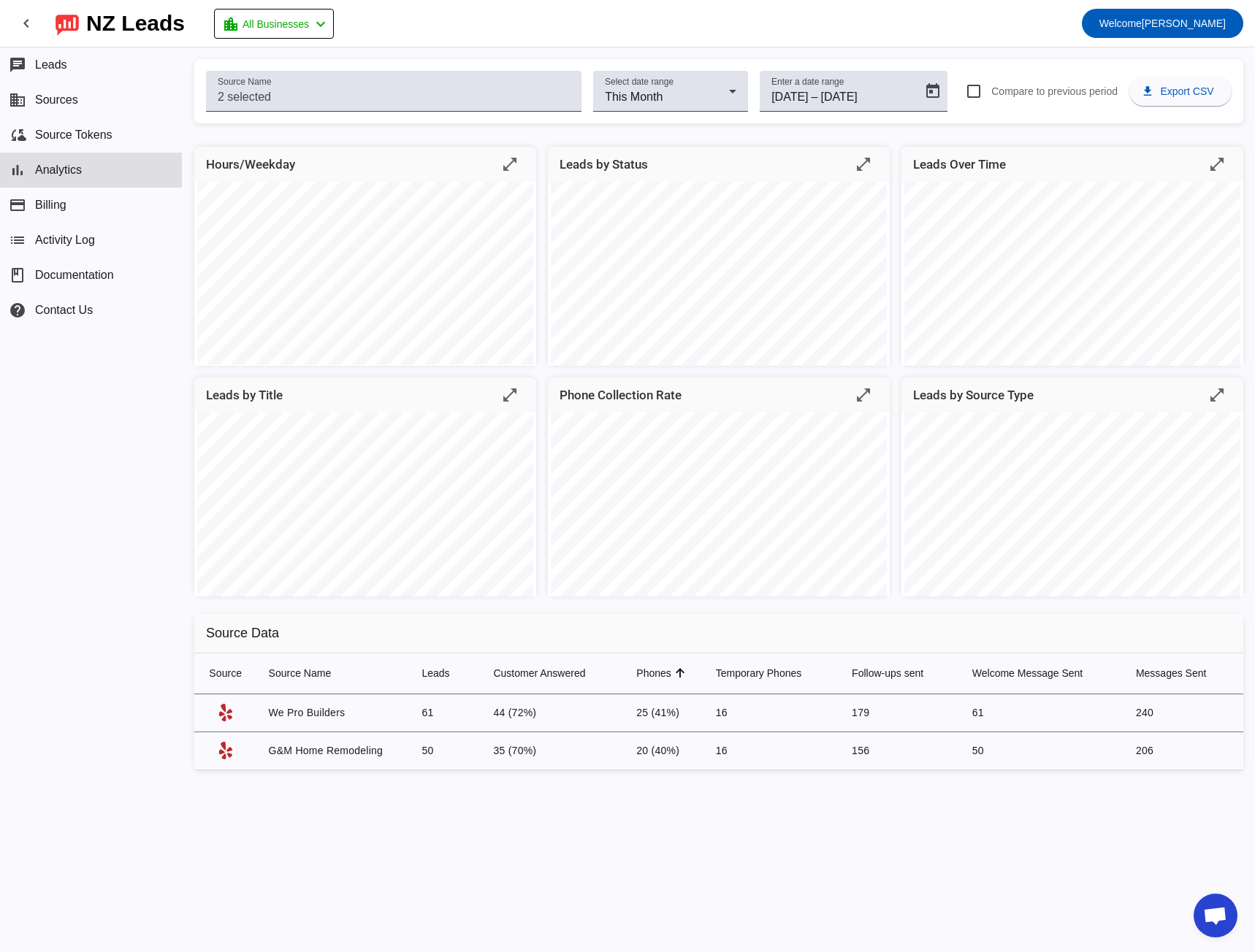
click at [385, 60] on div "Source Name Select date range This Month Enter a date range [DATE] [DATE] – [DA…" at bounding box center [719, 92] width 1049 height 64
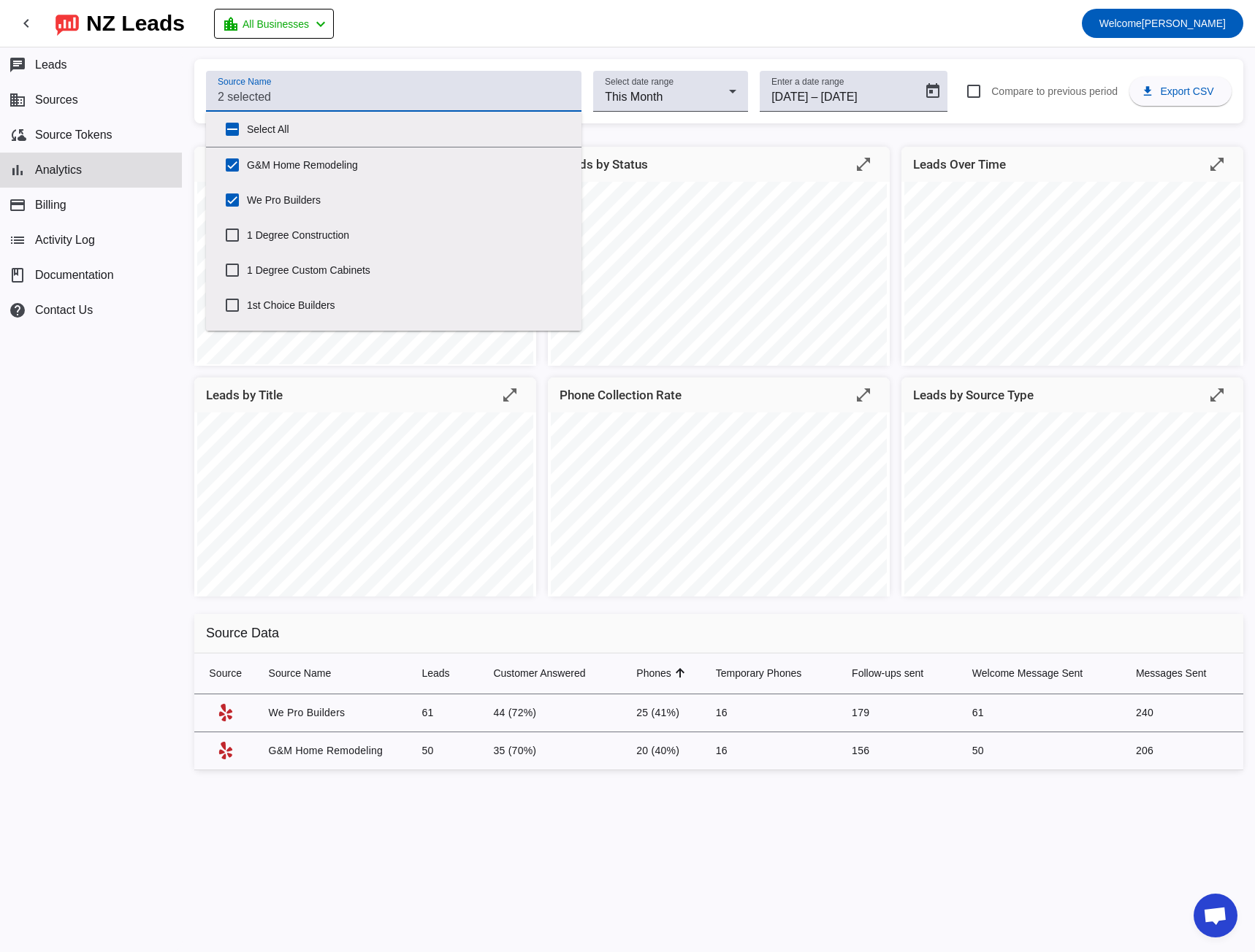
click at [305, 103] on input "Source Name" at bounding box center [393, 97] width 352 height 18
click at [231, 204] on input "We Pro Builders" at bounding box center [231, 199] width 29 height 29
checkbox input "false"
click at [137, 534] on div "chat Leads business Sources cloud_sync Source Tokens bar_chart Analytics paymen…" at bounding box center [91, 500] width 182 height 905
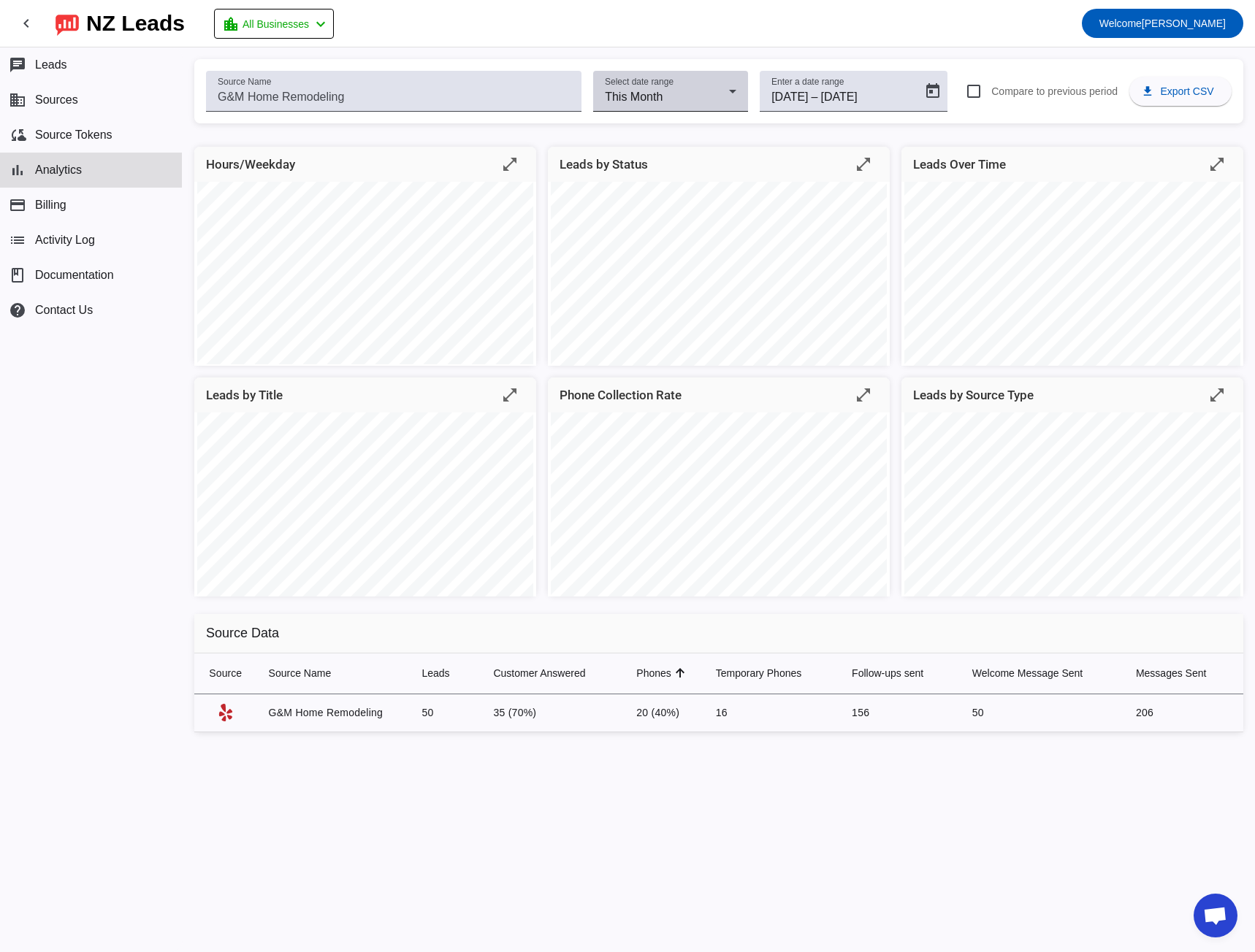
click at [744, 90] on div "Select date range This Month" at bounding box center [670, 91] width 155 height 41
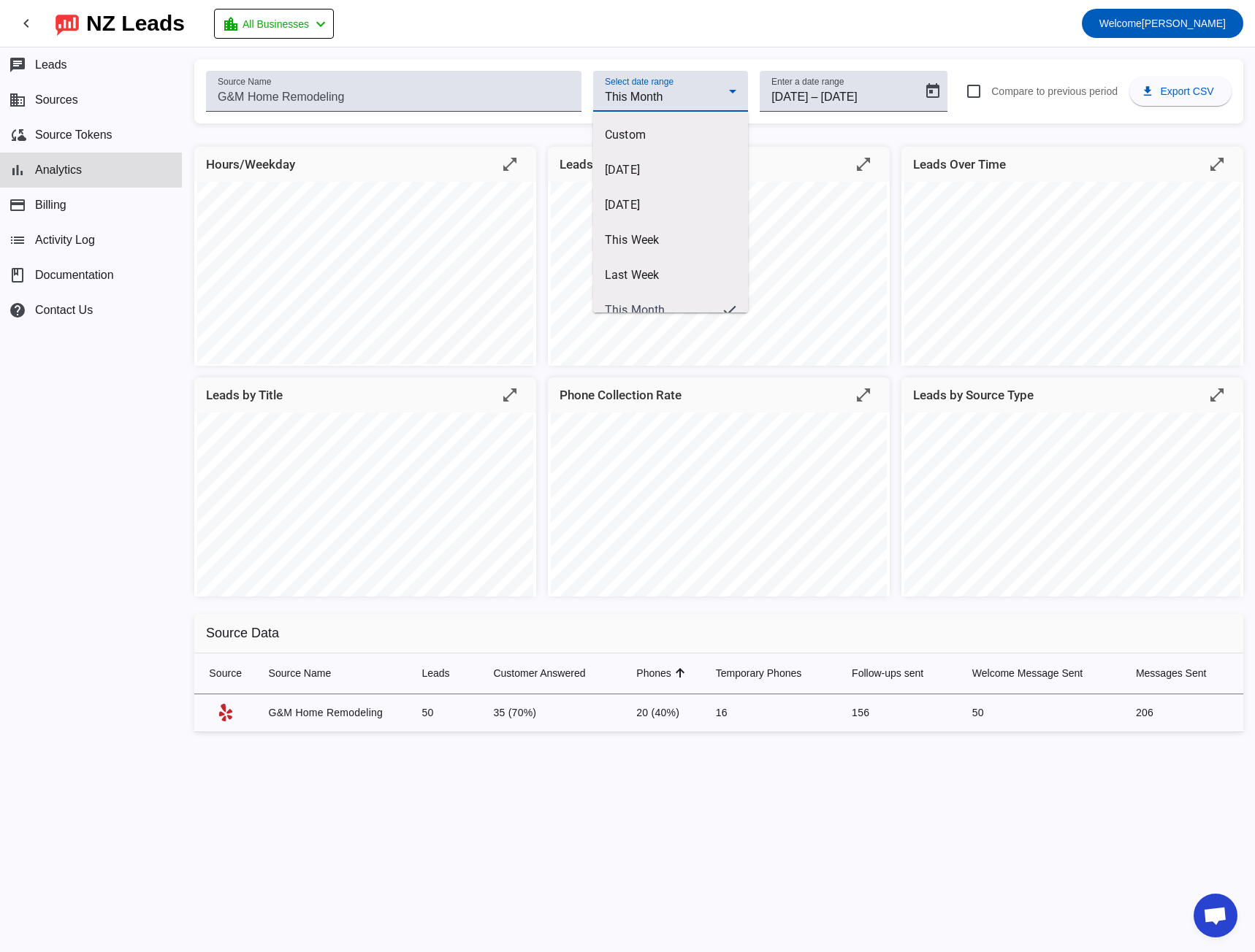
click at [698, 41] on div at bounding box center [627, 476] width 1255 height 952
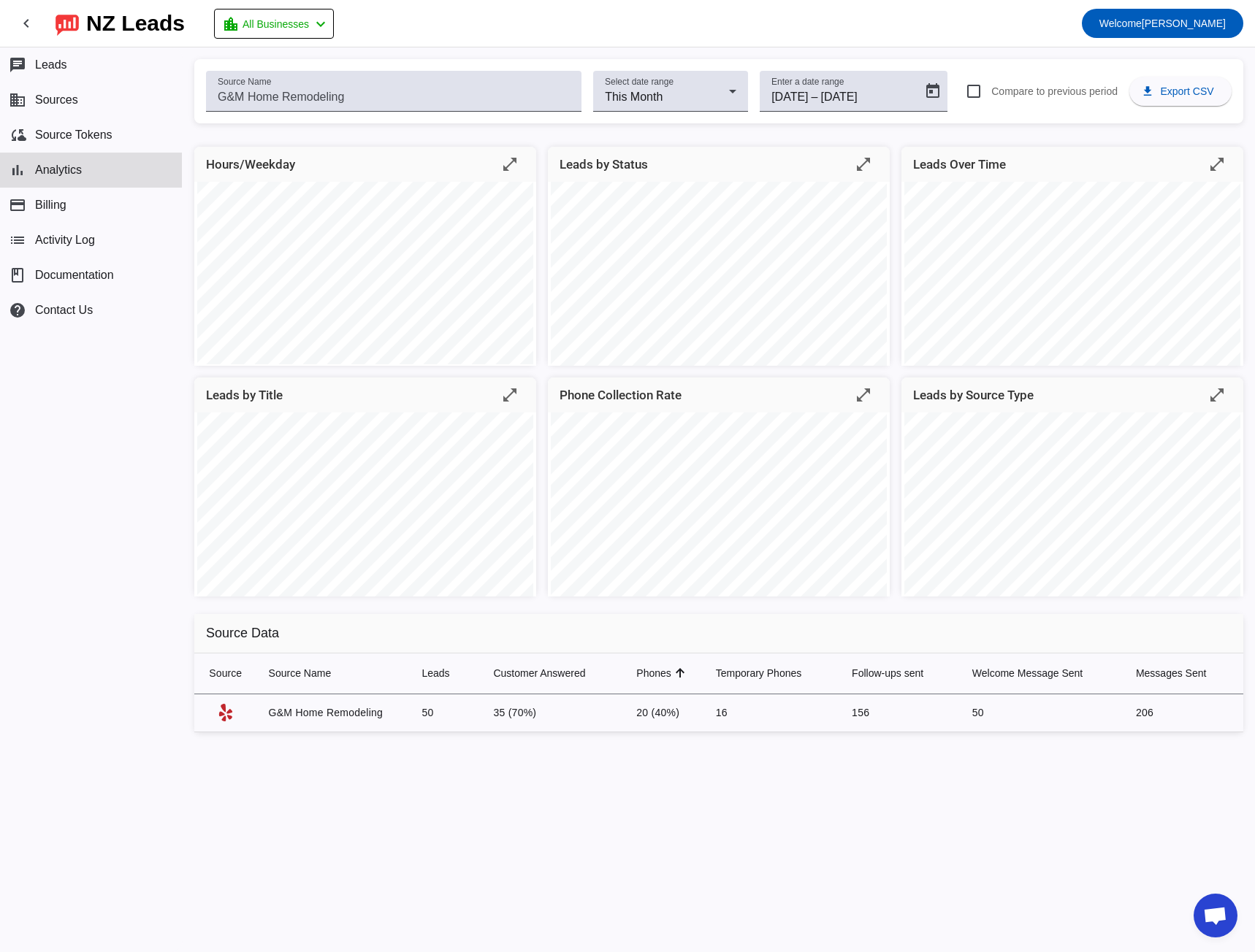
click at [118, 488] on div "chat Leads business Sources cloud_sync Source Tokens bar_chart Analytics paymen…" at bounding box center [91, 500] width 182 height 905
click at [63, 67] on span "Leads" at bounding box center [51, 65] width 32 height 13
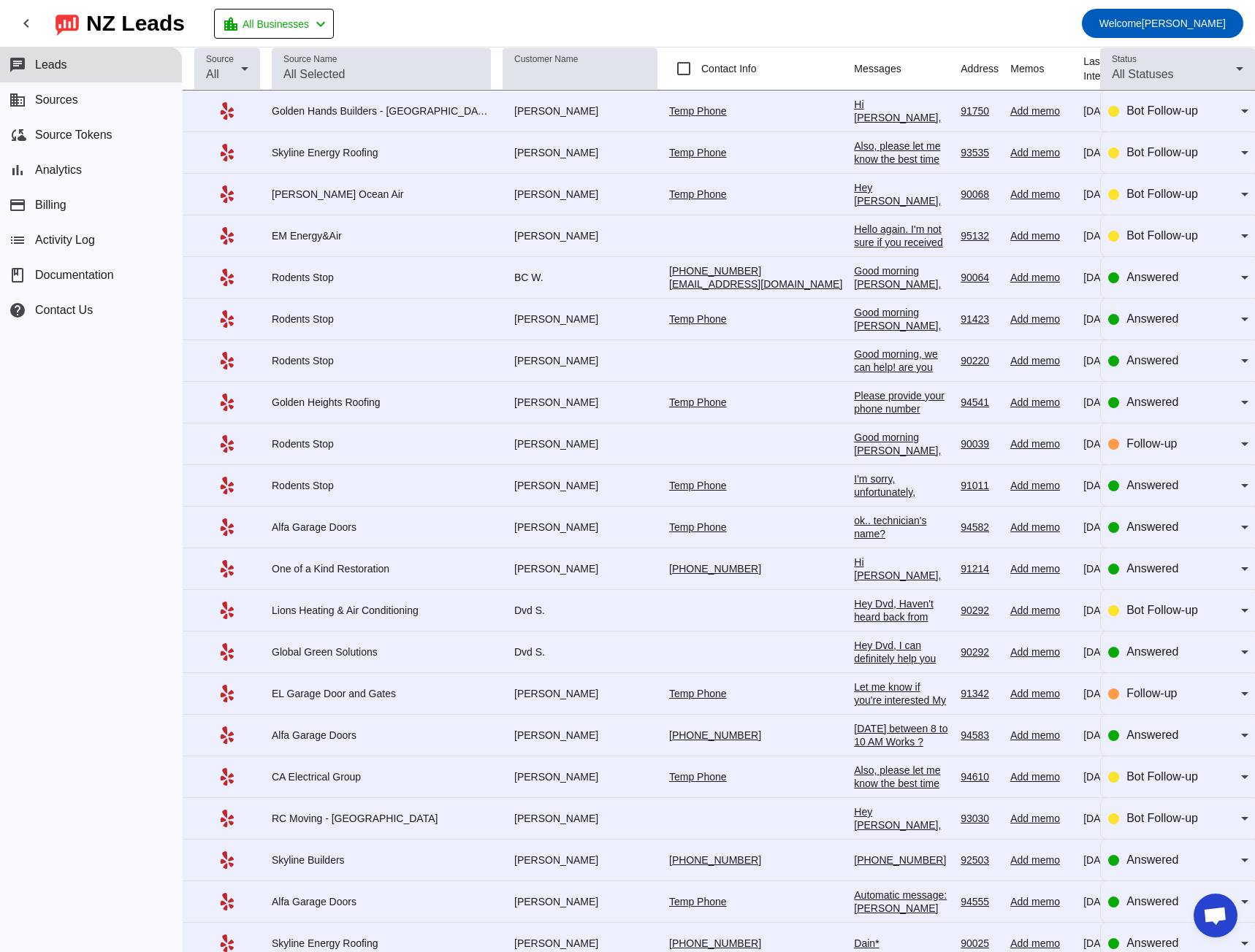
click at [854, 146] on div "Also, please let me know the best time for you to talk.​" at bounding box center [901, 160] width 95 height 40
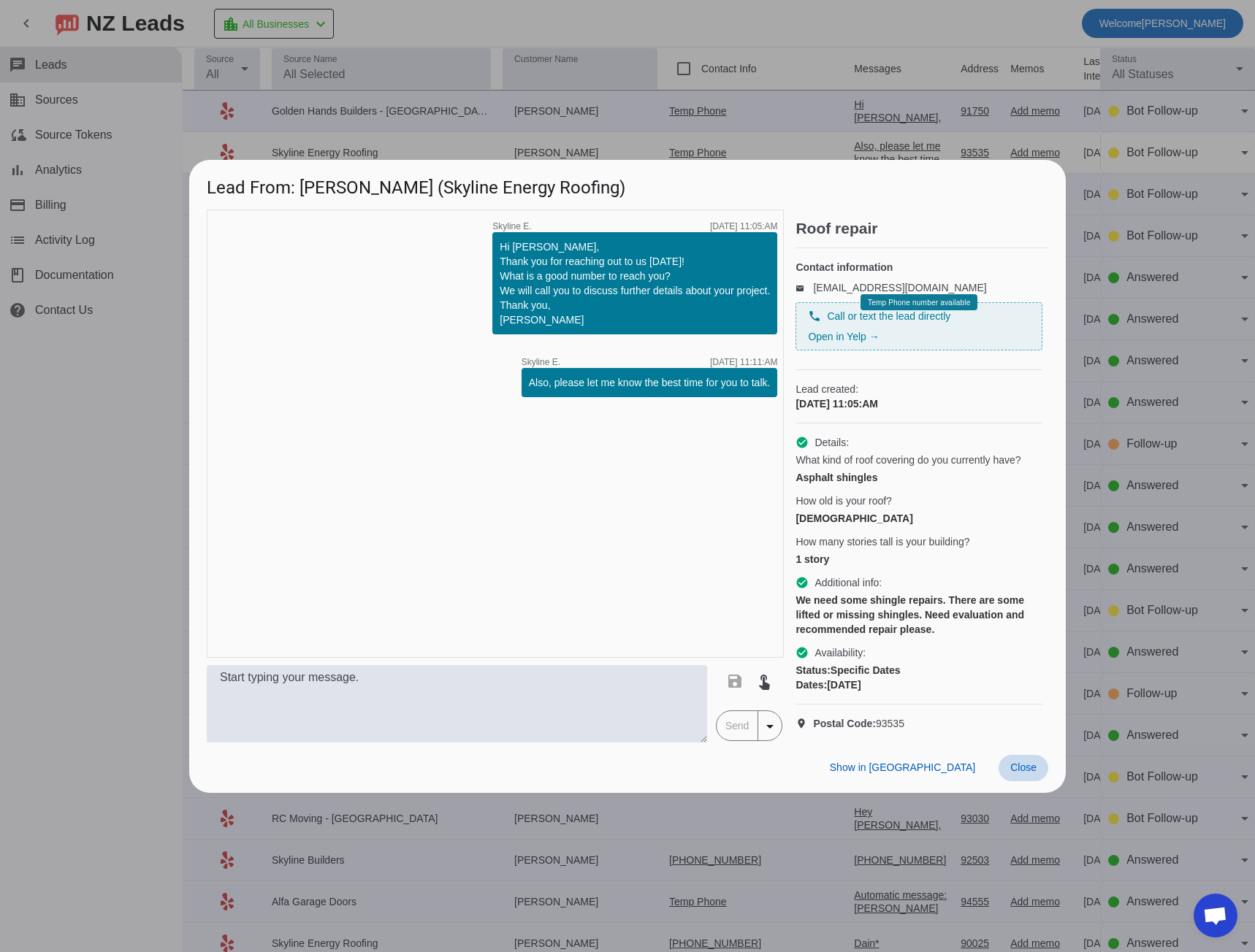
click at [1017, 774] on span "Close" at bounding box center [1024, 768] width 26 height 11
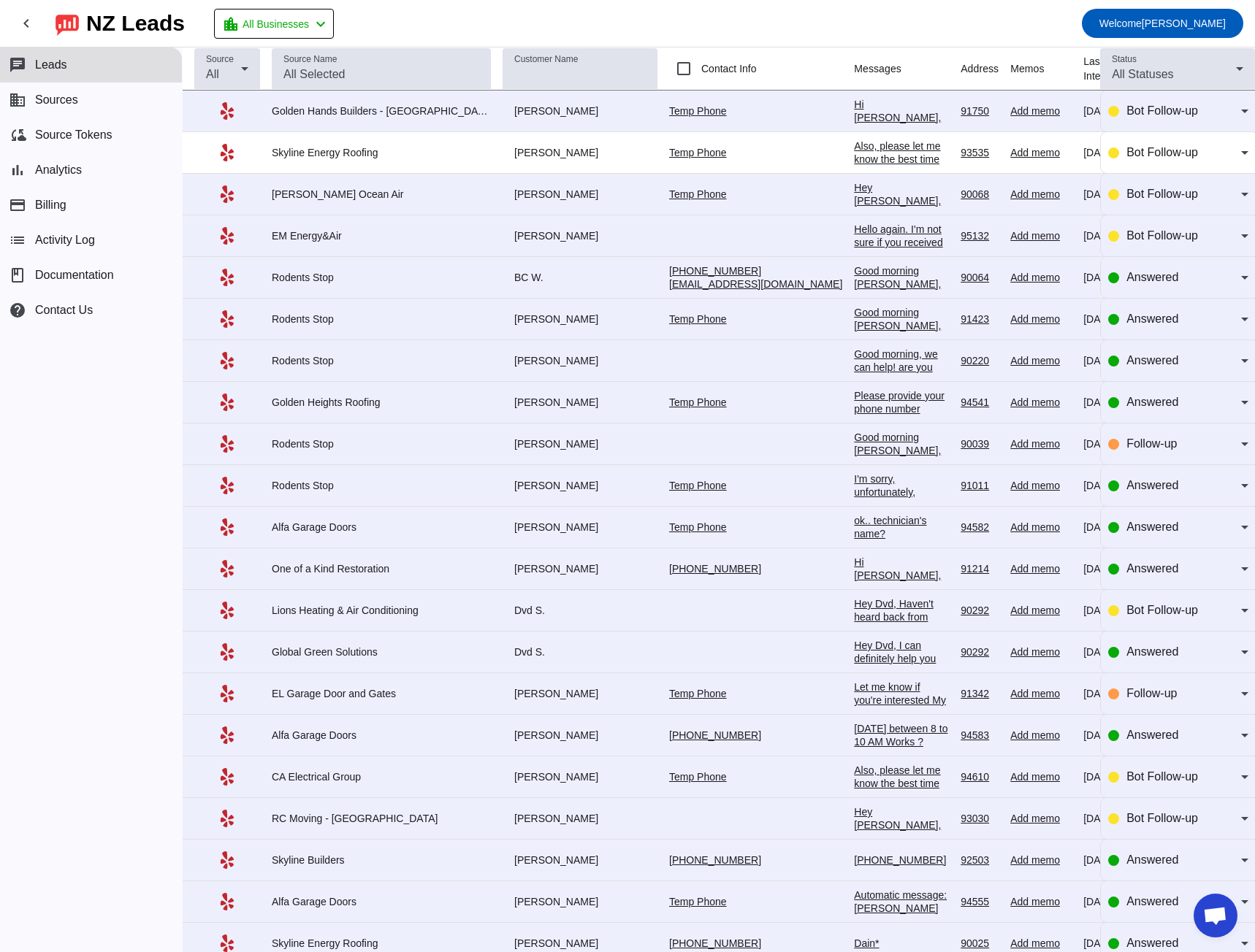
click at [854, 228] on div "Hello again. I'm not sure if you received my previous message. I'm just checkin…" at bounding box center [901, 268] width 95 height 92
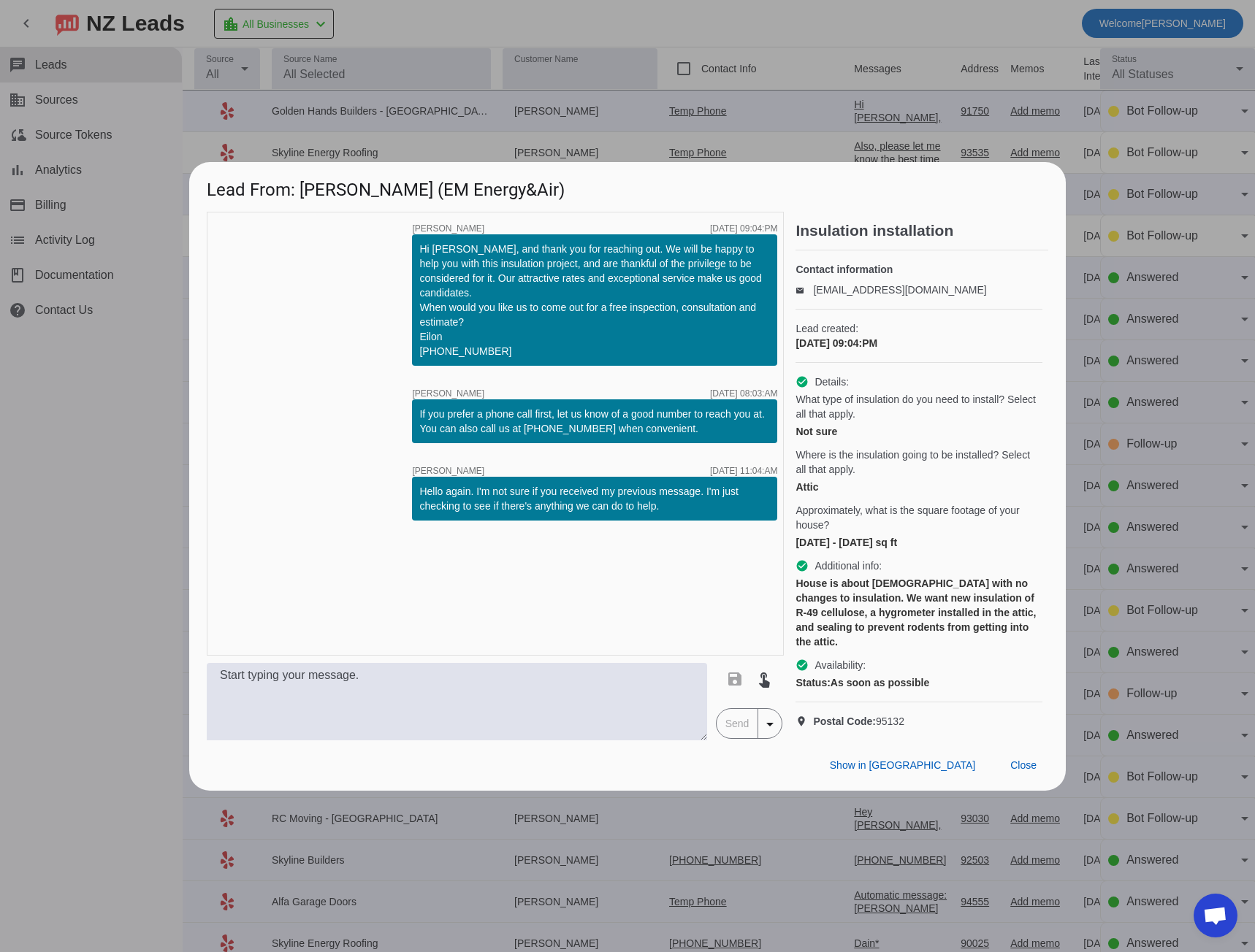
click at [119, 458] on div at bounding box center [627, 476] width 1255 height 952
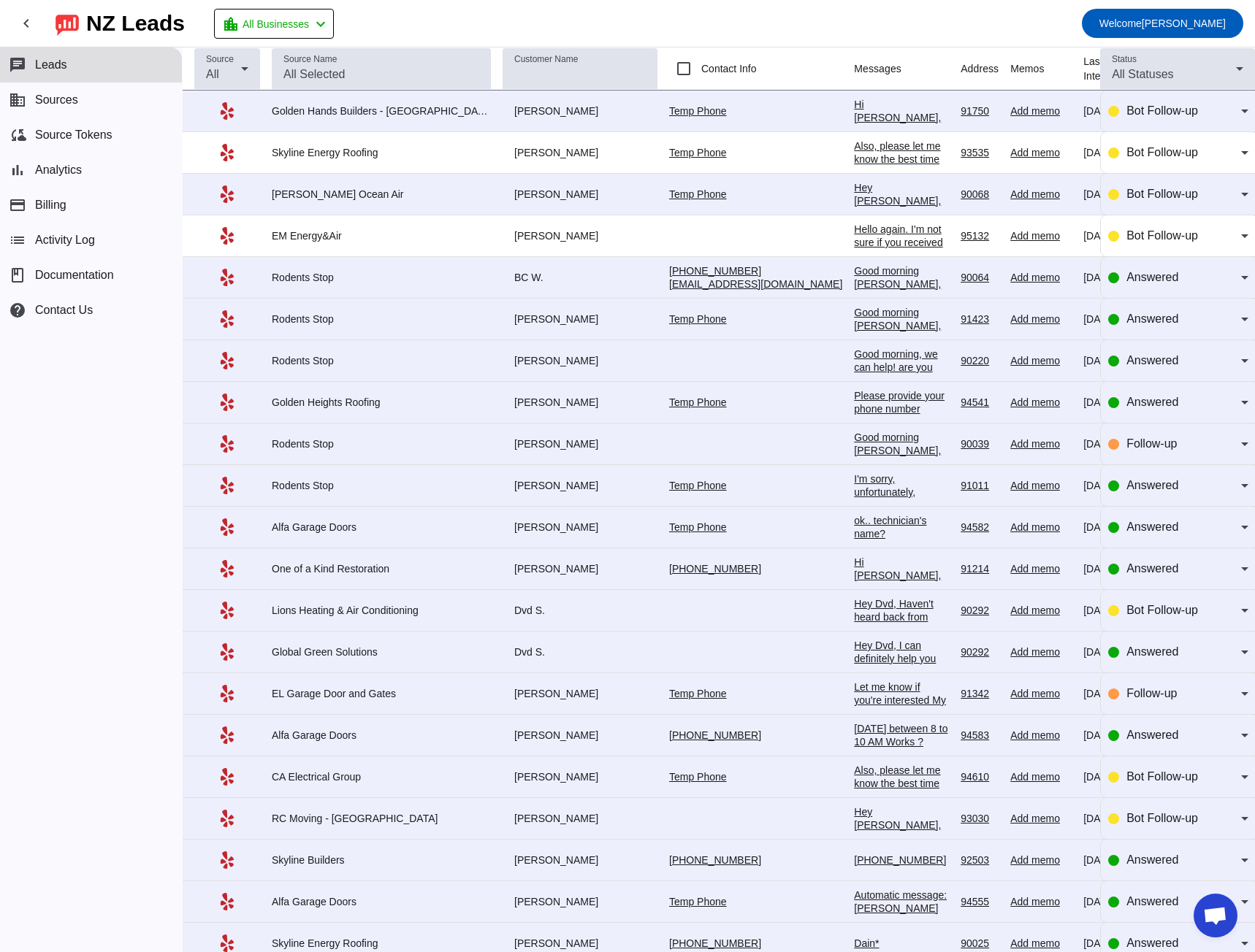
click at [854, 397] on div "Please provide your phone number" at bounding box center [901, 402] width 95 height 26
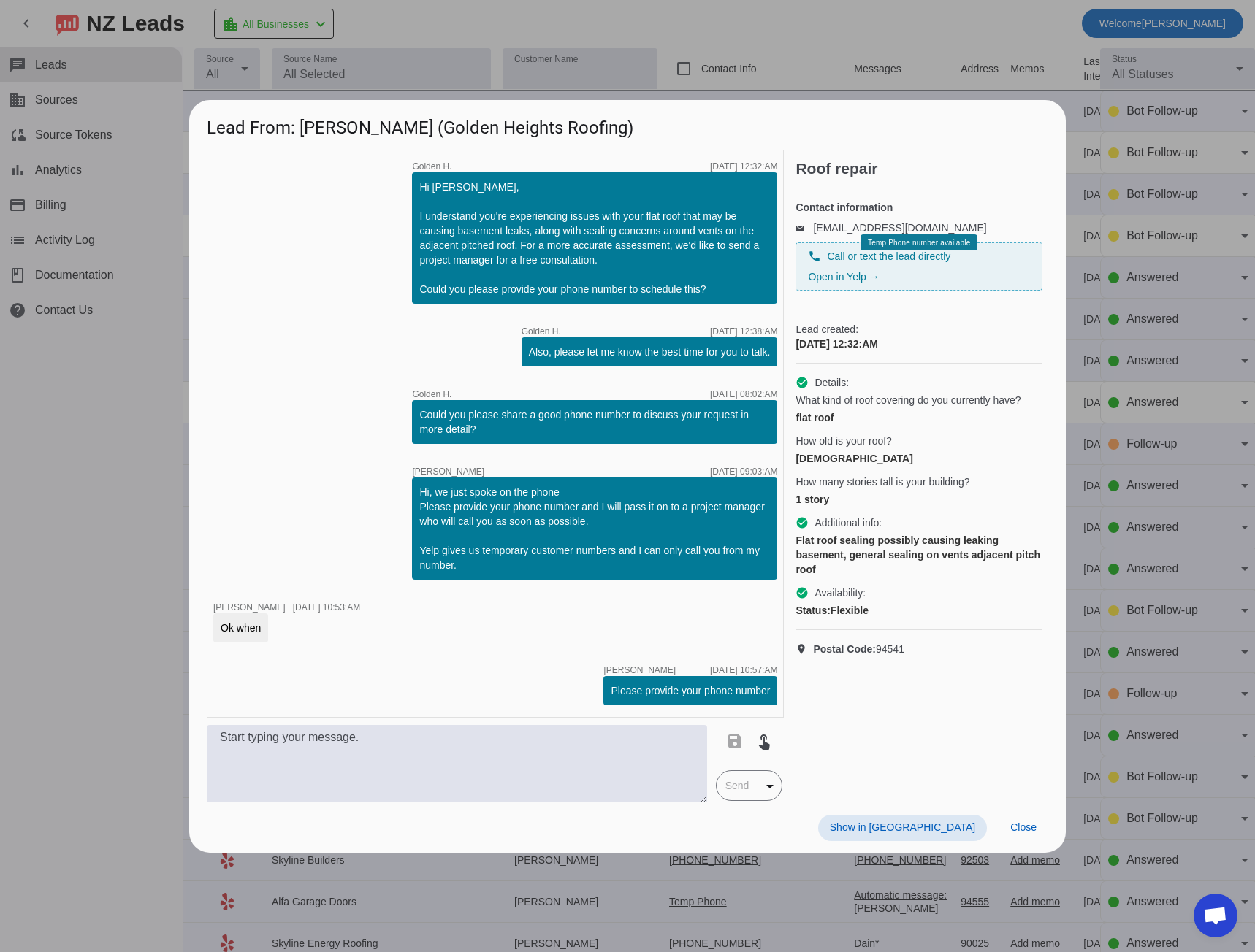
click at [121, 411] on div at bounding box center [627, 476] width 1255 height 952
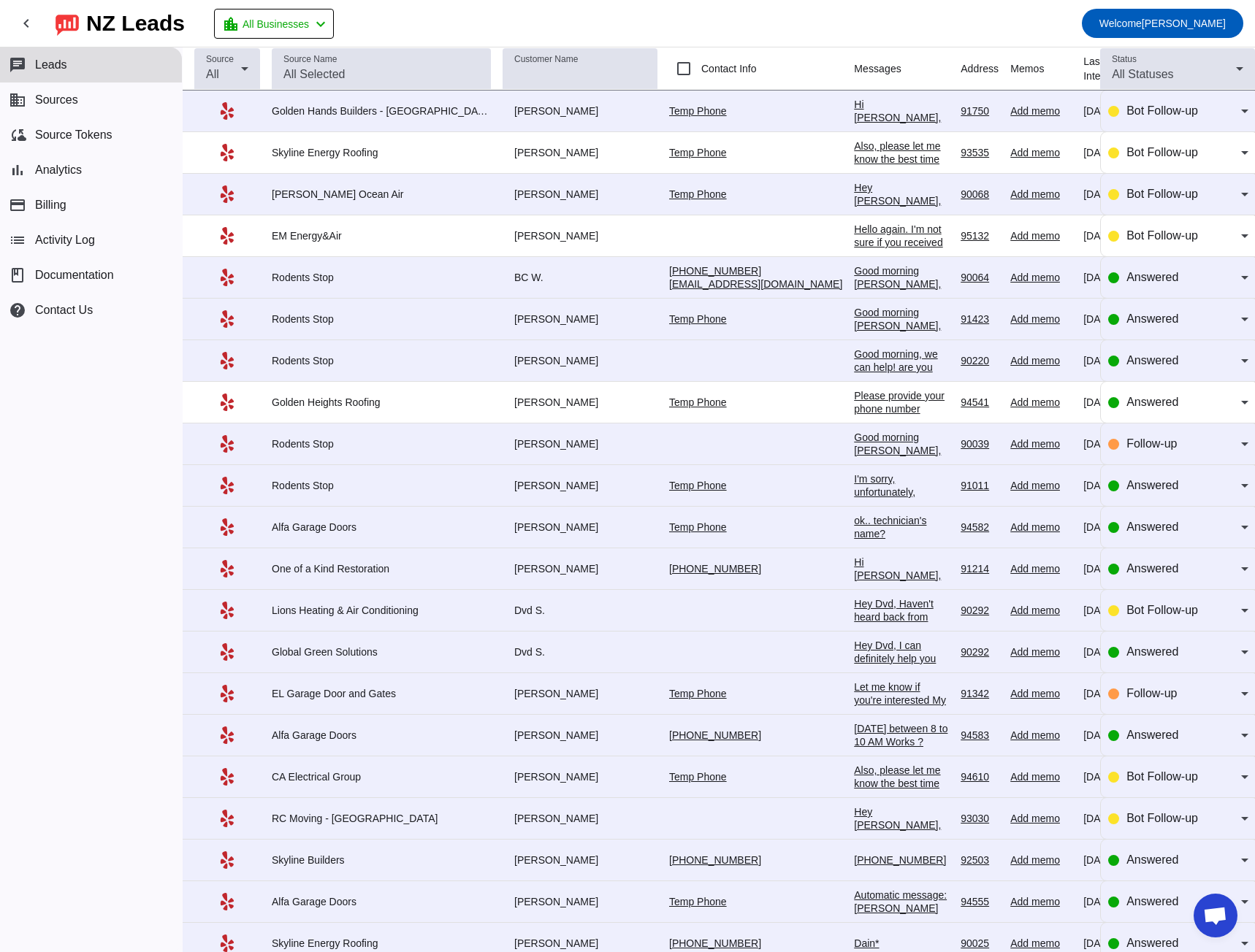
click at [854, 776] on div "Also, please let me know the best time for you to talk.​" at bounding box center [901, 784] width 95 height 40
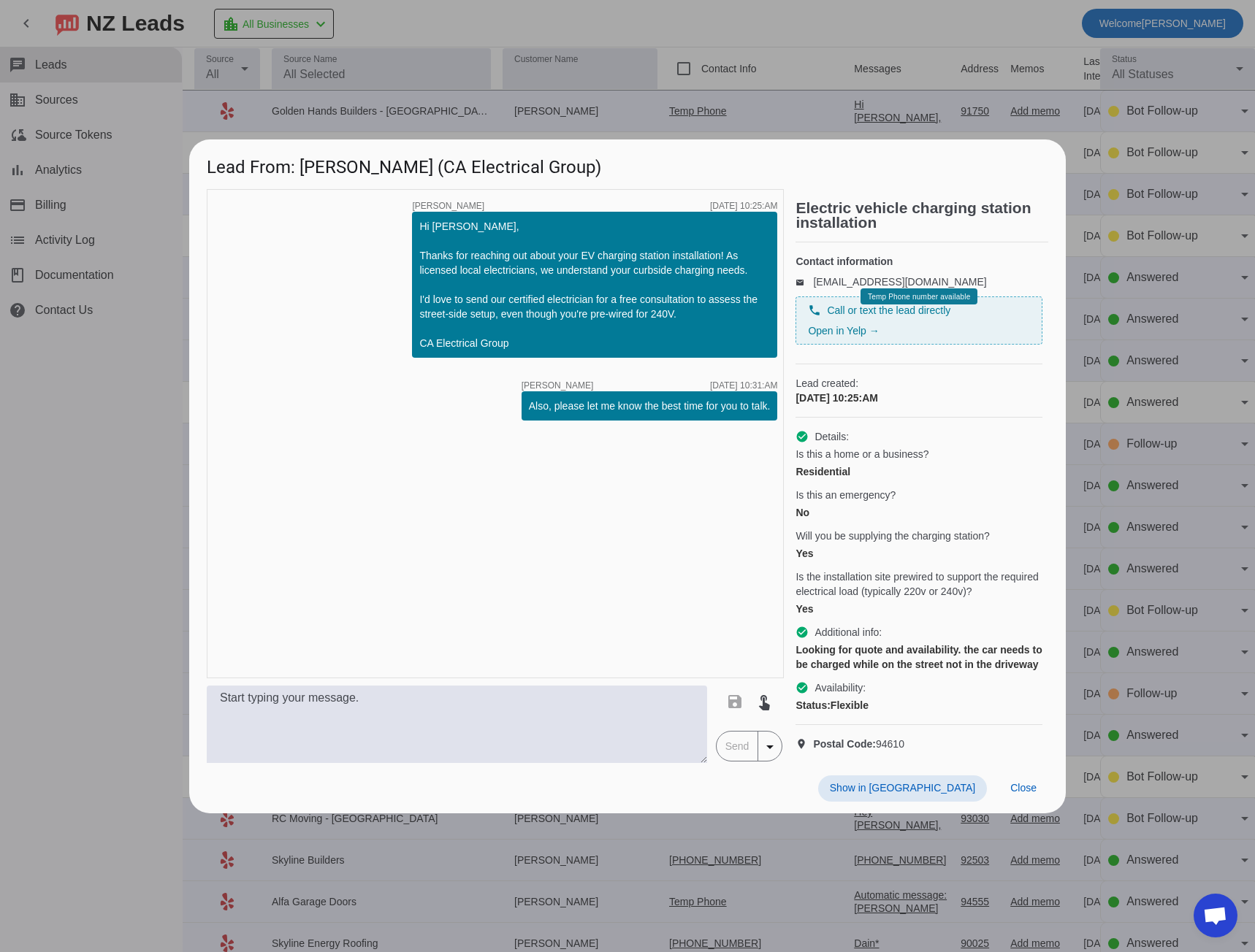
click at [126, 470] on div at bounding box center [627, 476] width 1255 height 952
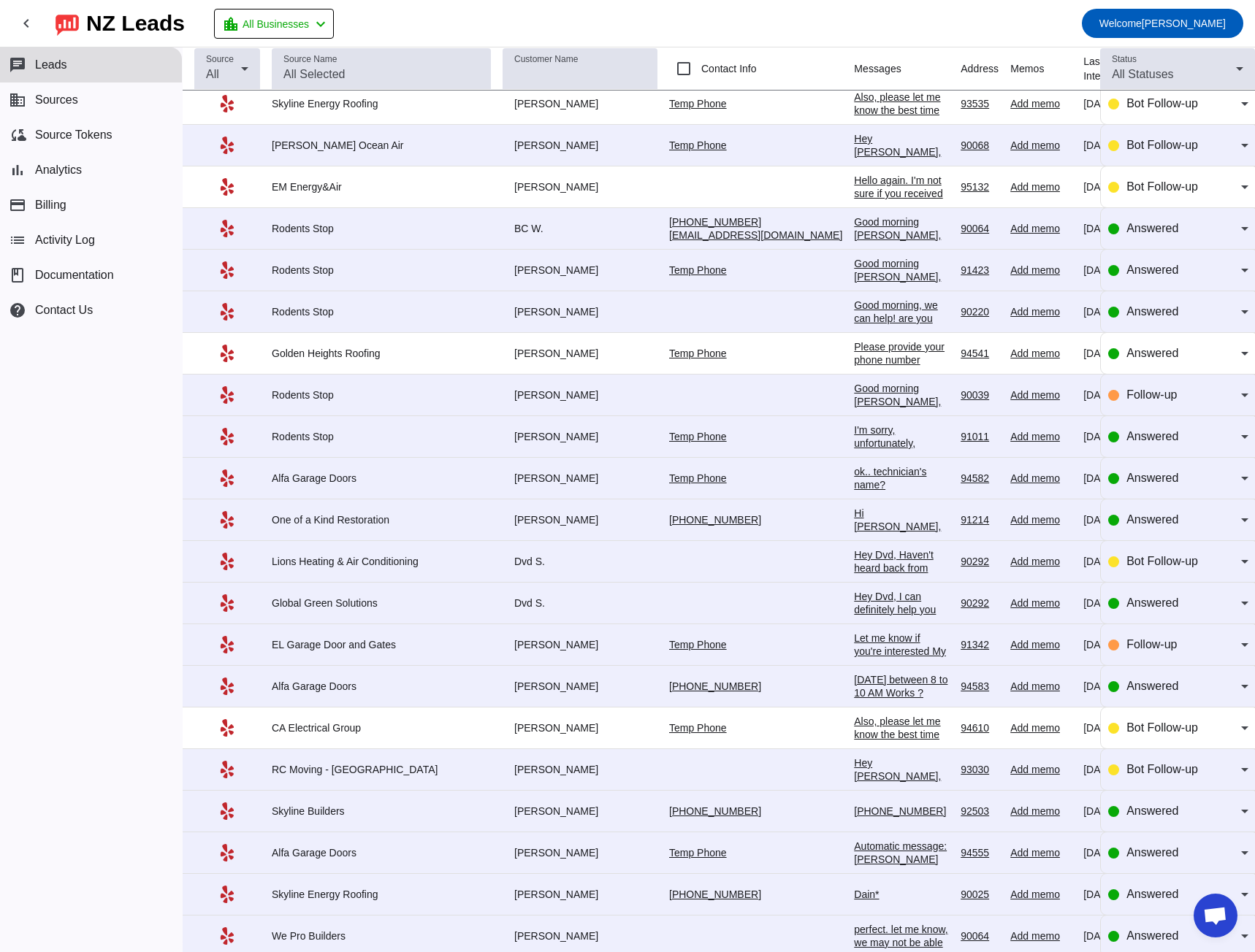
scroll to position [73, 0]
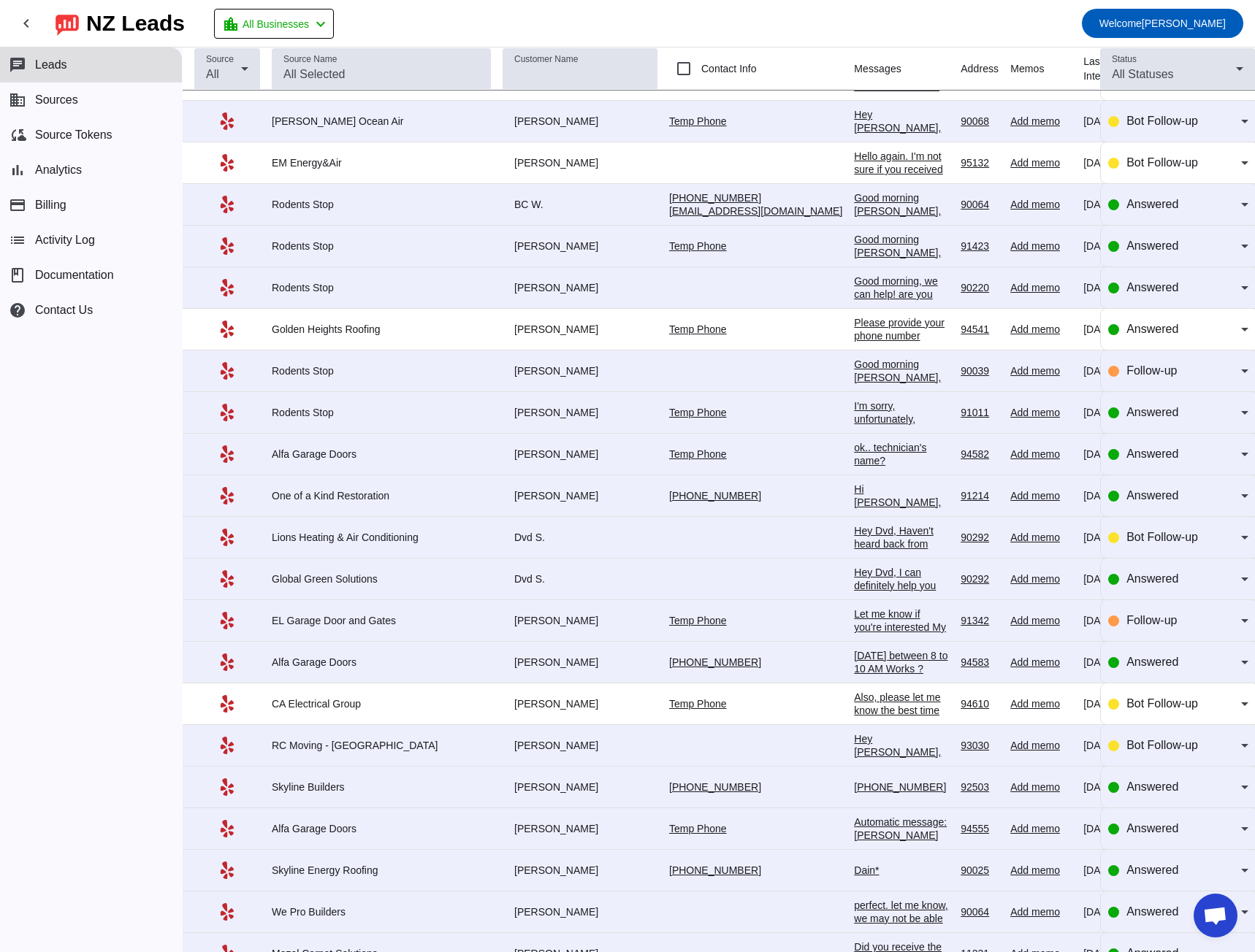
click at [854, 794] on td "951 897 9910 [DATE] 10:27:AM" at bounding box center [907, 788] width 107 height 42
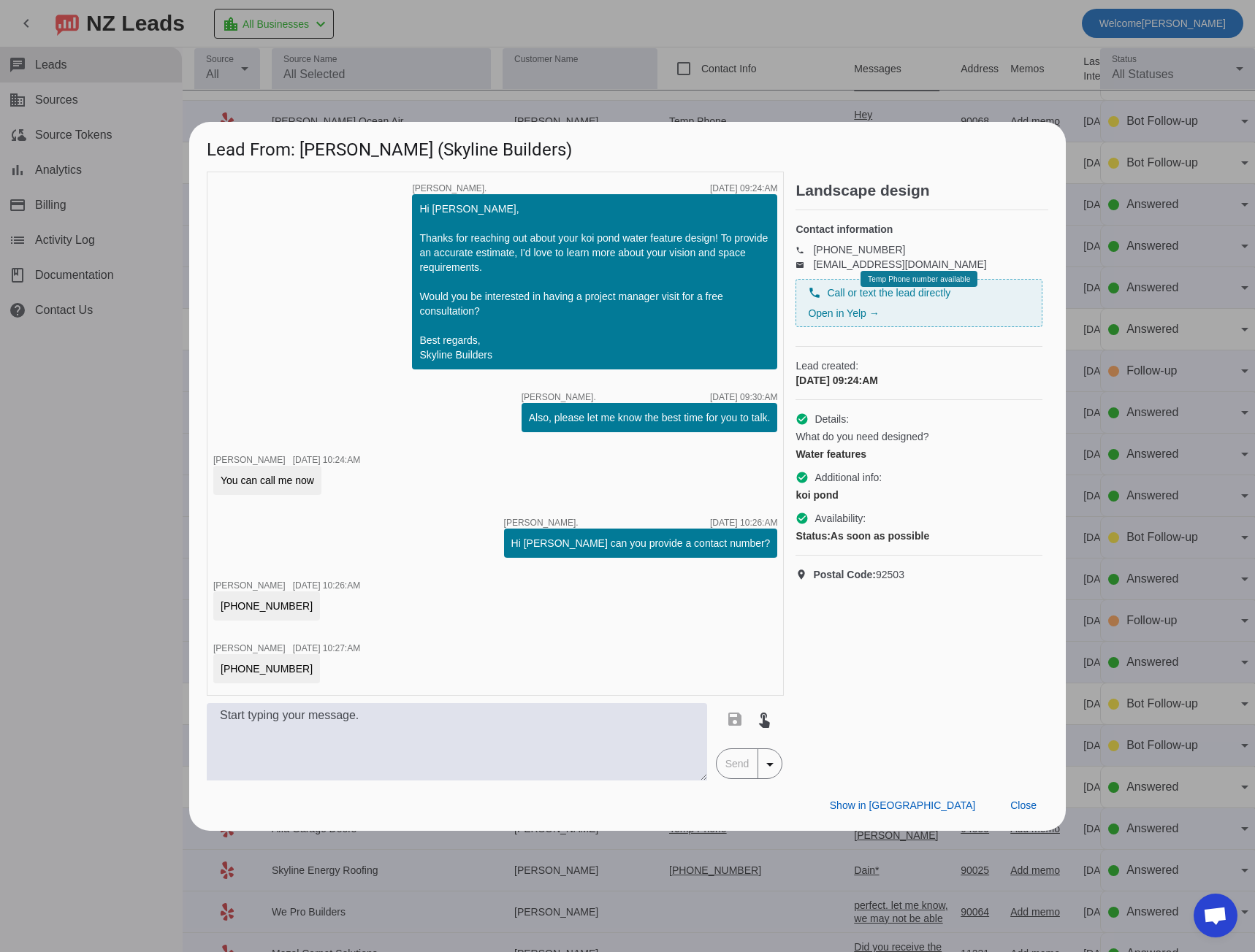
click at [115, 468] on div at bounding box center [627, 476] width 1255 height 952
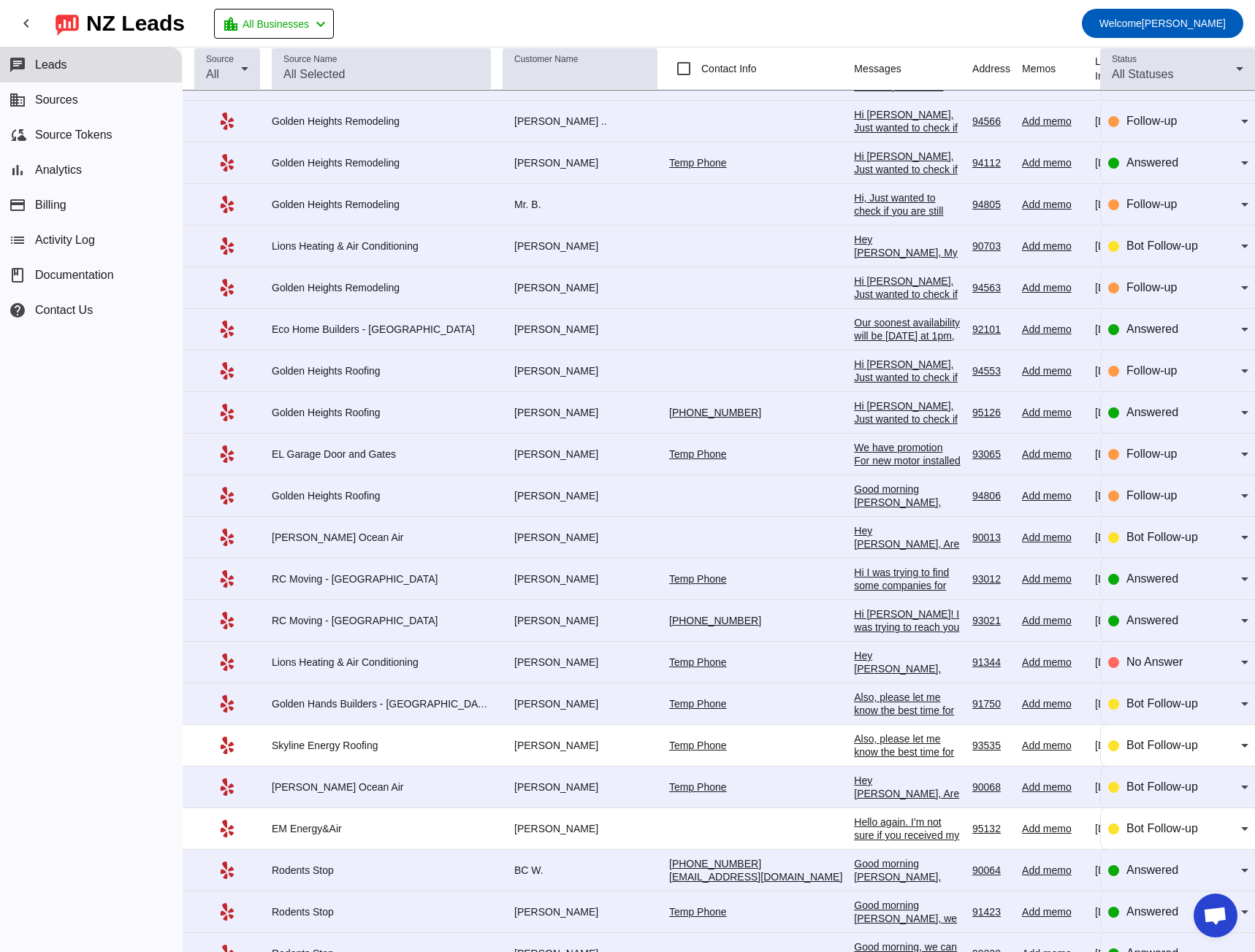
scroll to position [0, 0]
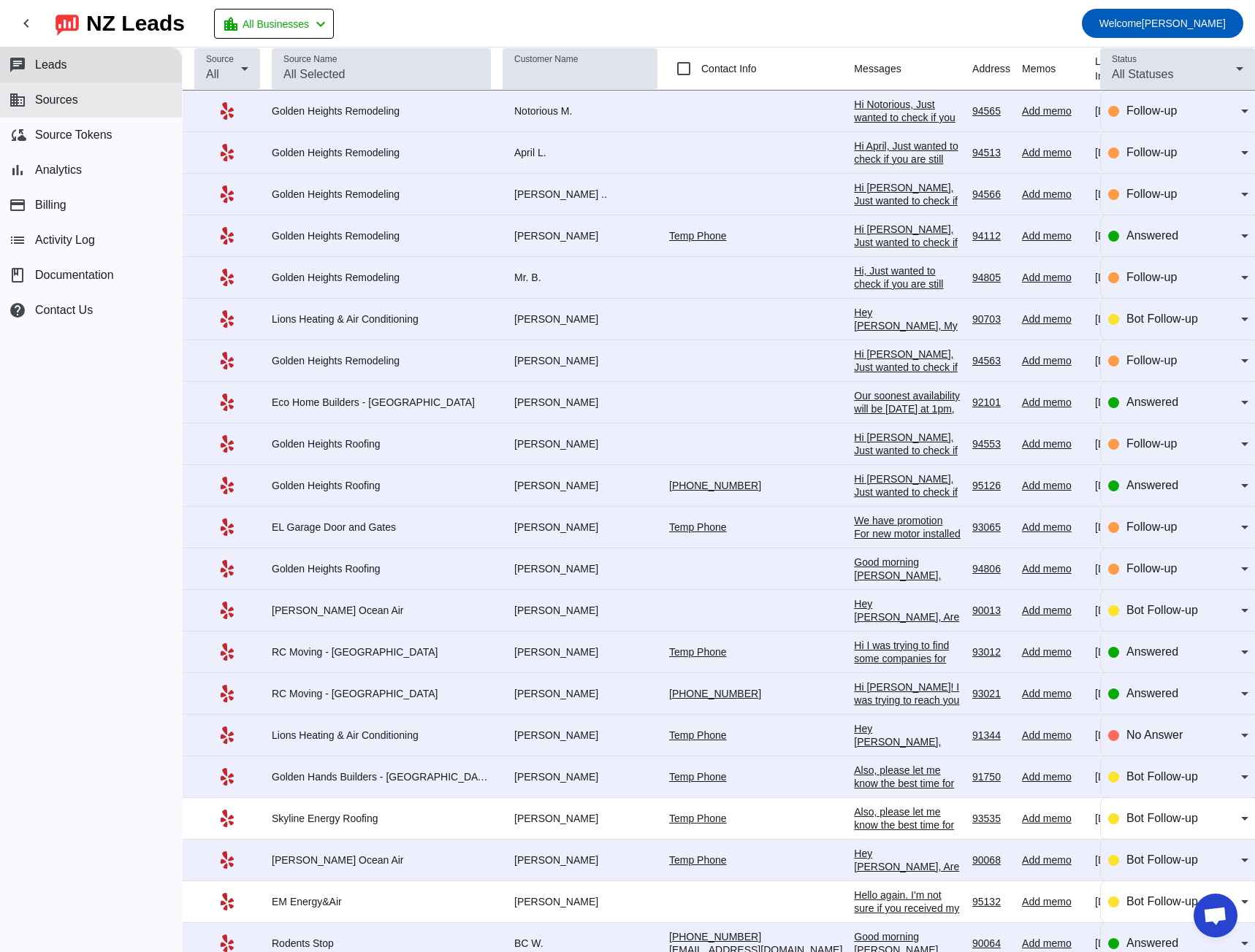
click at [100, 95] on button "business Sources" at bounding box center [91, 99] width 182 height 35
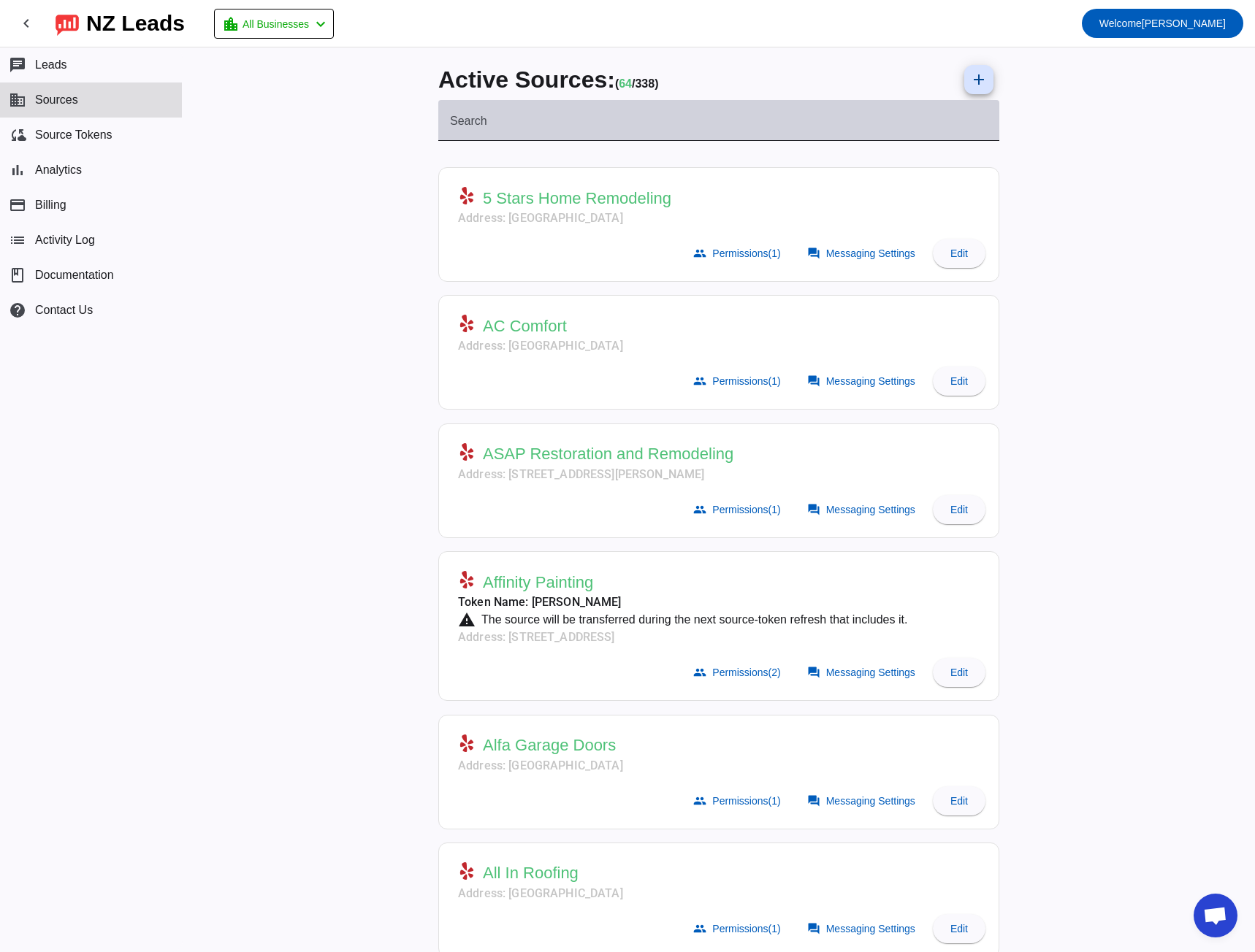
click at [499, 115] on div "Search" at bounding box center [718, 120] width 537 height 41
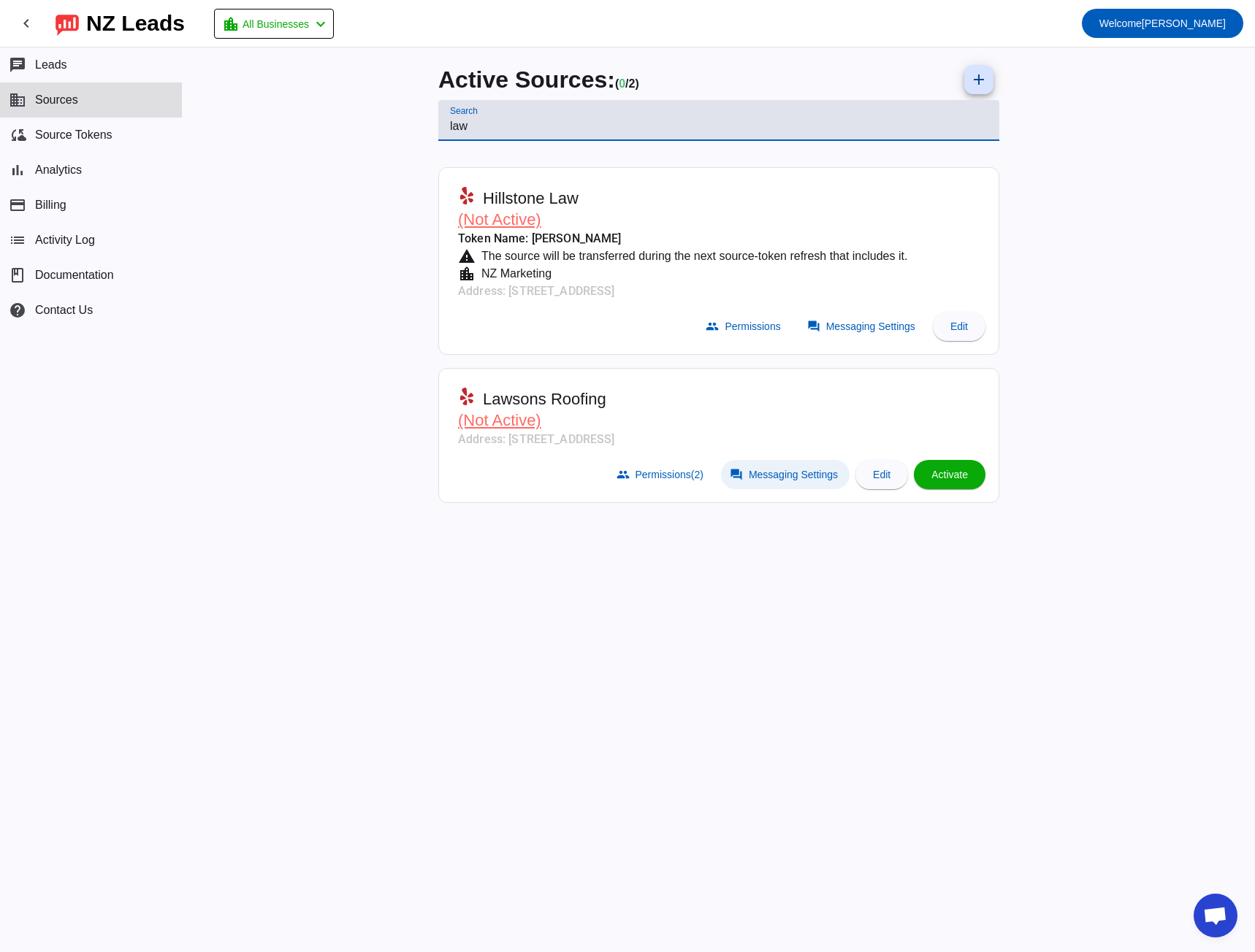
type input "law"
click at [772, 470] on span "Messaging Settings" at bounding box center [793, 474] width 89 height 11
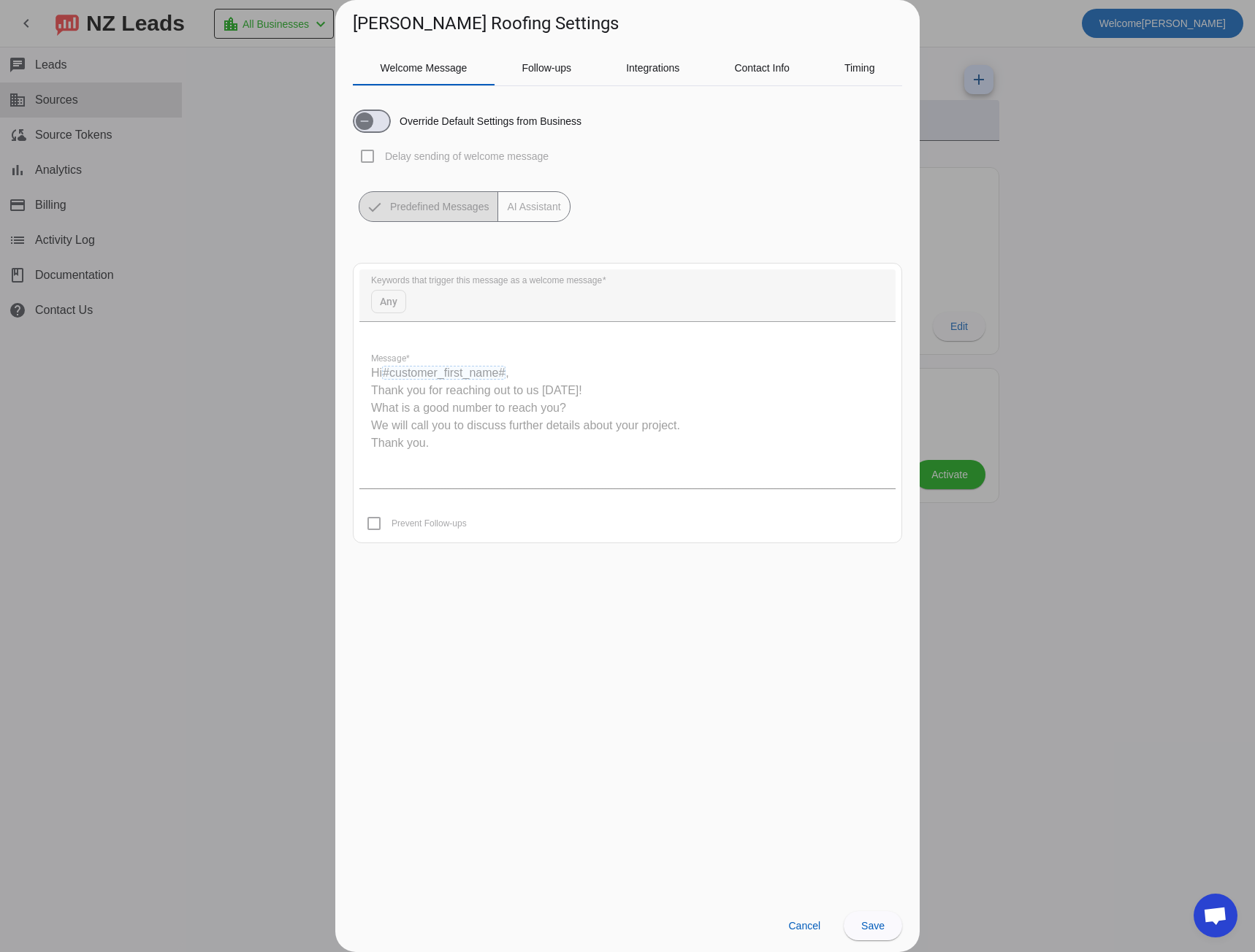
click at [281, 526] on div at bounding box center [627, 476] width 1255 height 952
